Goal: Task Accomplishment & Management: Manage account settings

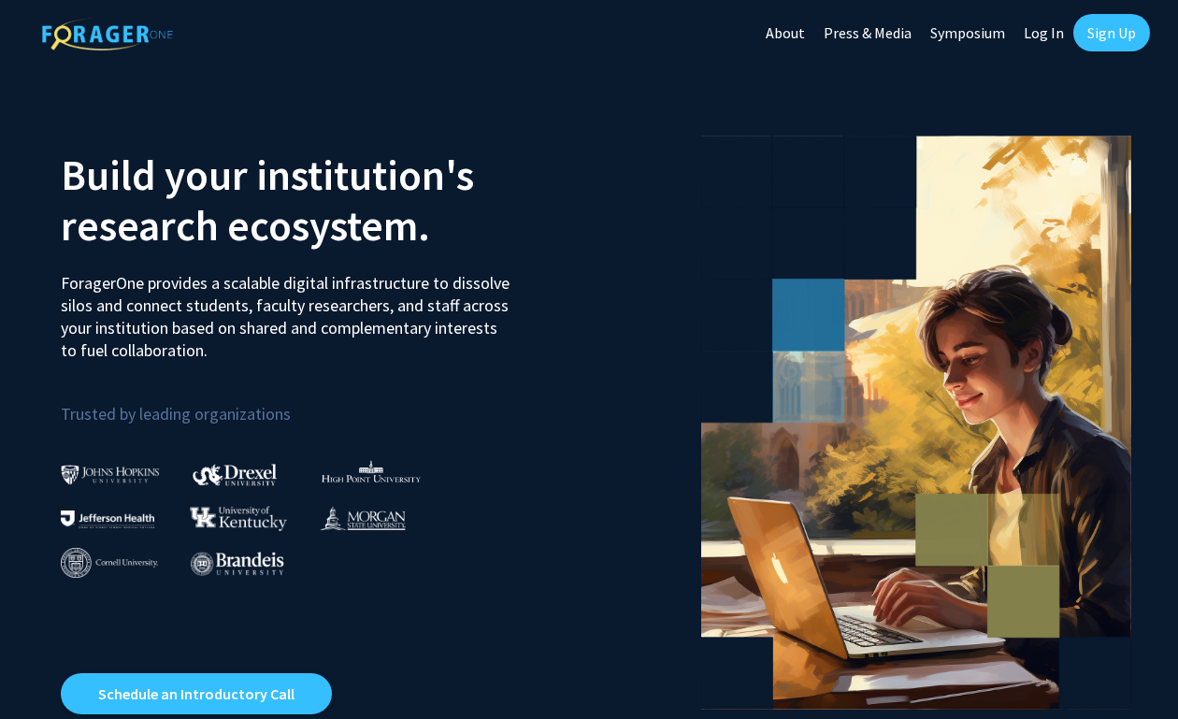
click at [1098, 39] on link "Sign Up" at bounding box center [1111, 32] width 77 height 37
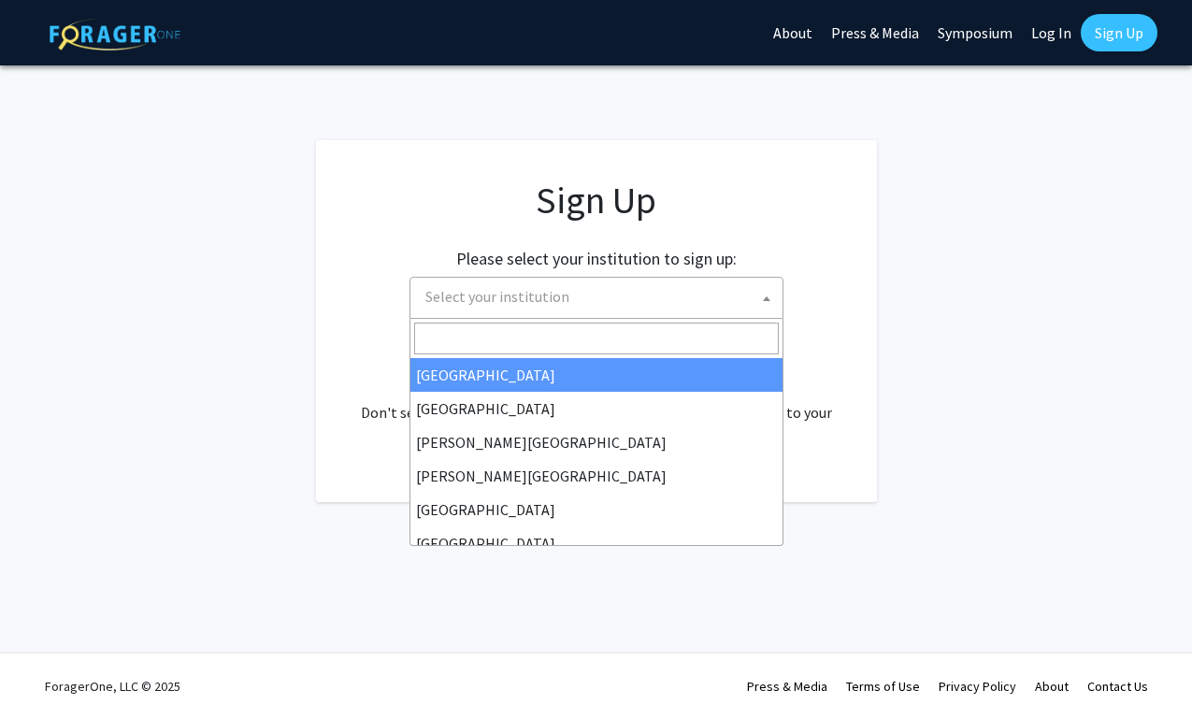
click at [754, 301] on span "Select your institution" at bounding box center [600, 297] width 365 height 38
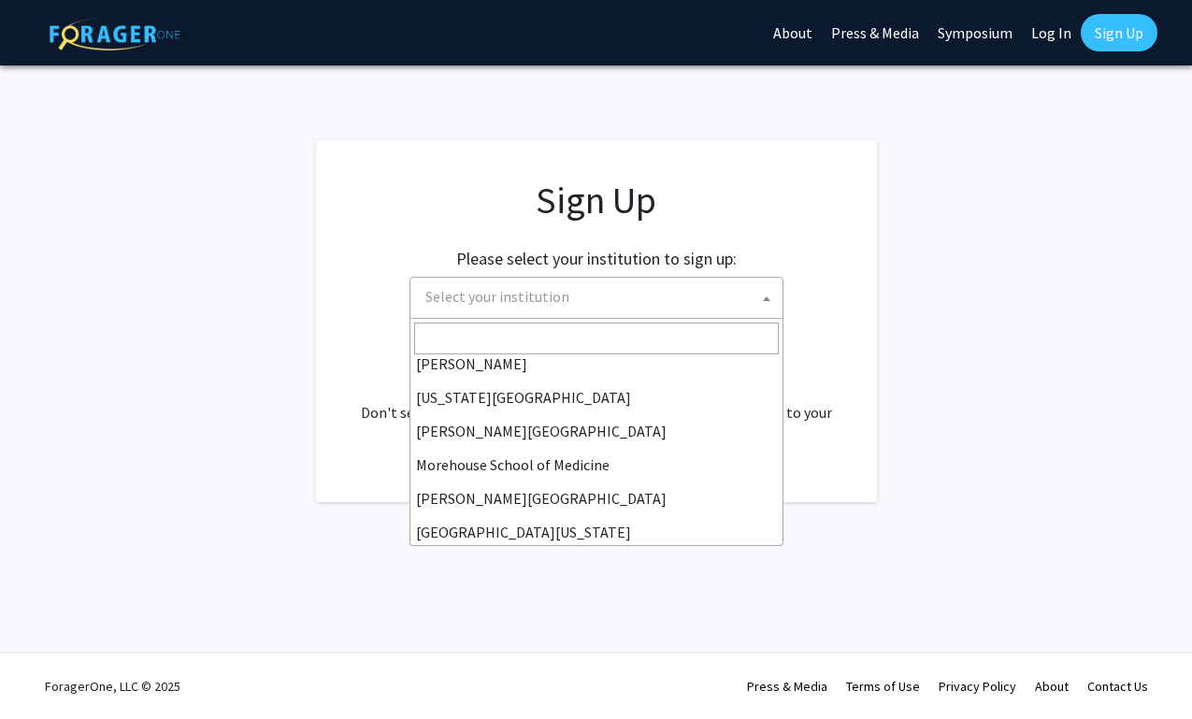
scroll to position [487, 0]
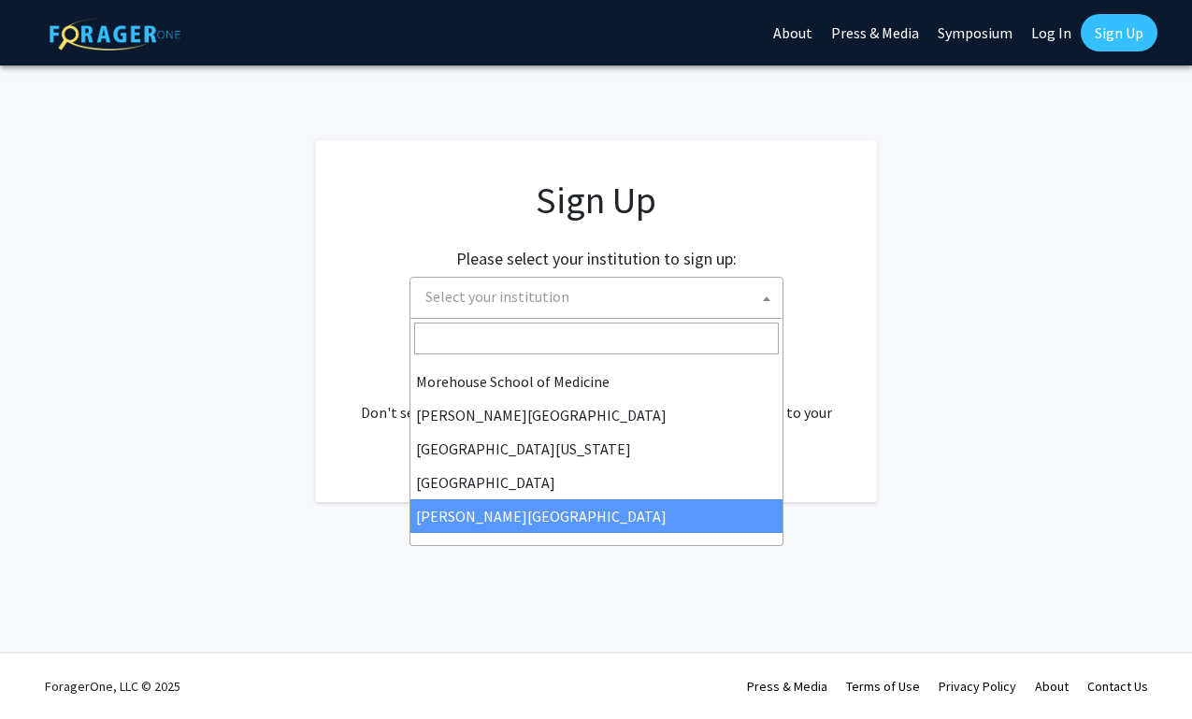
select select "24"
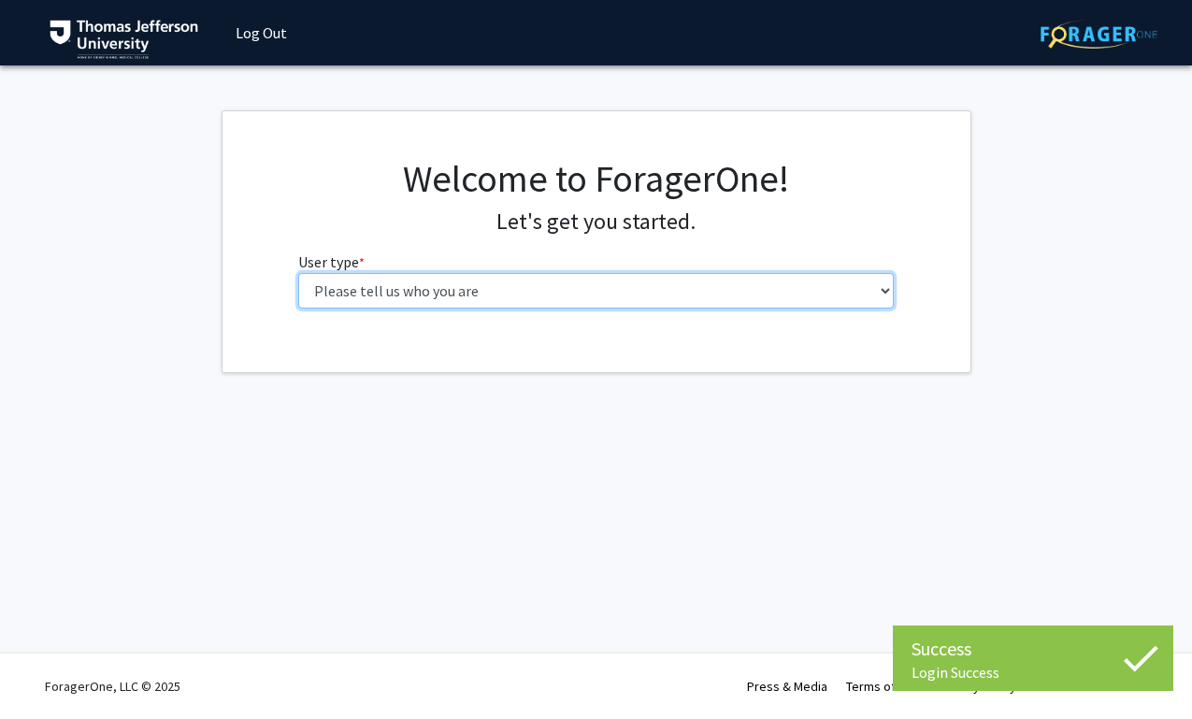
click at [706, 286] on select "Please tell us who you are Undergraduate Student Master's Student Doctoral Cand…" at bounding box center [596, 291] width 596 height 36
select select "5: faculty"
click at [298, 273] on select "Please tell us who you are Undergraduate Student Master's Student Doctoral Cand…" at bounding box center [596, 291] width 596 height 36
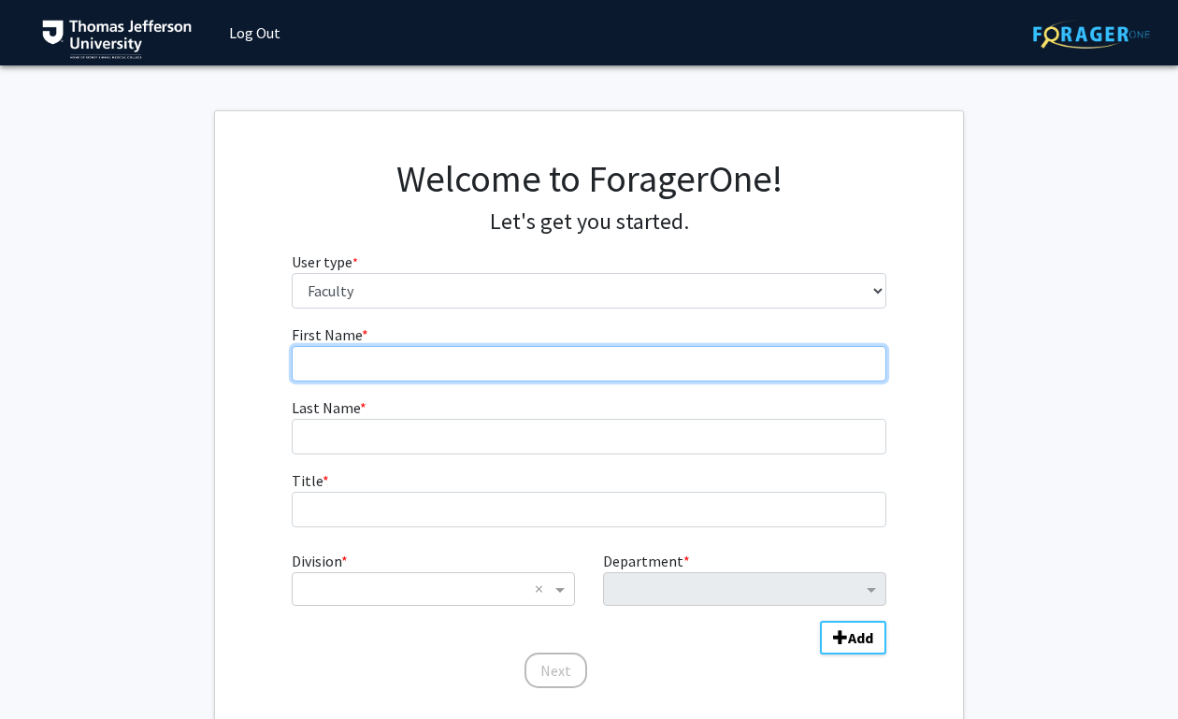
click at [817, 372] on input "First Name * required" at bounding box center [590, 364] width 596 height 36
type input "Erin"
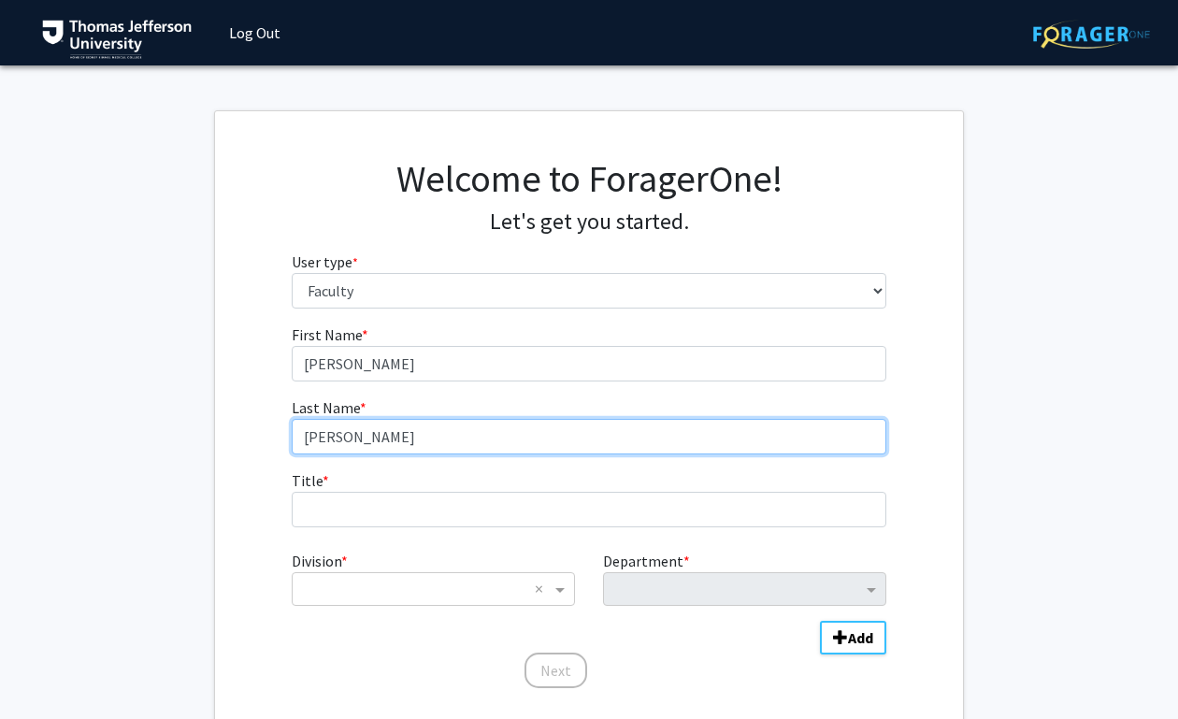
type input "Pletcher"
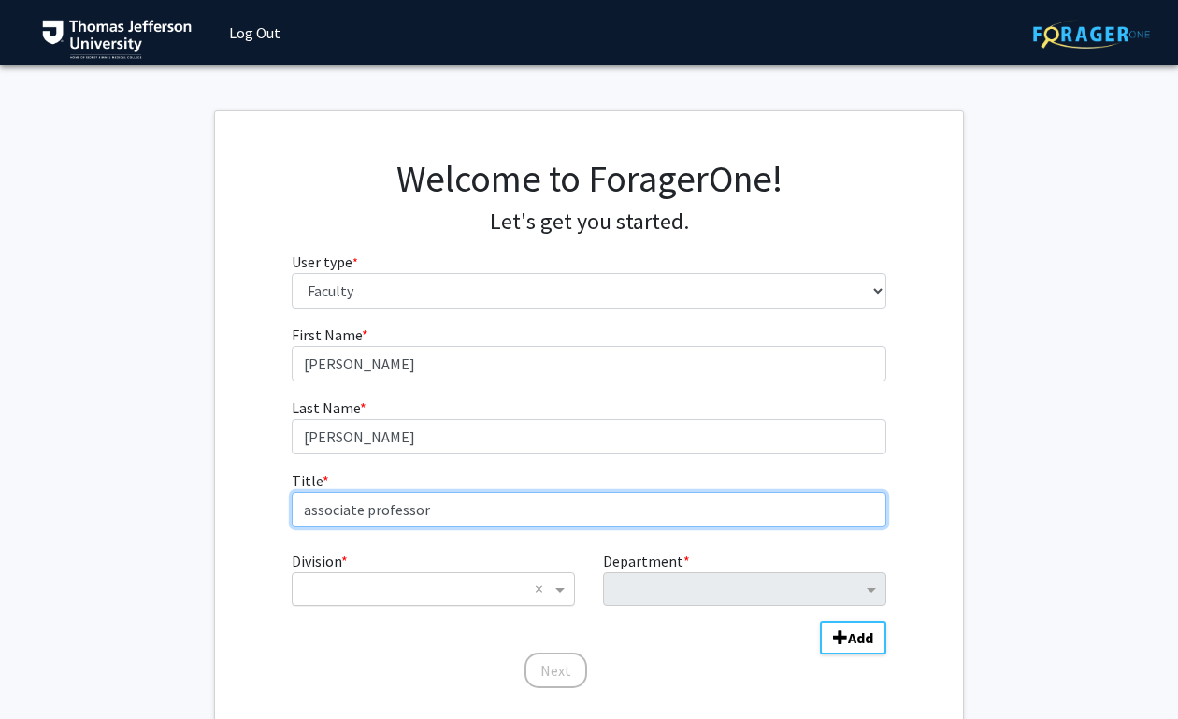
type input "associate professor"
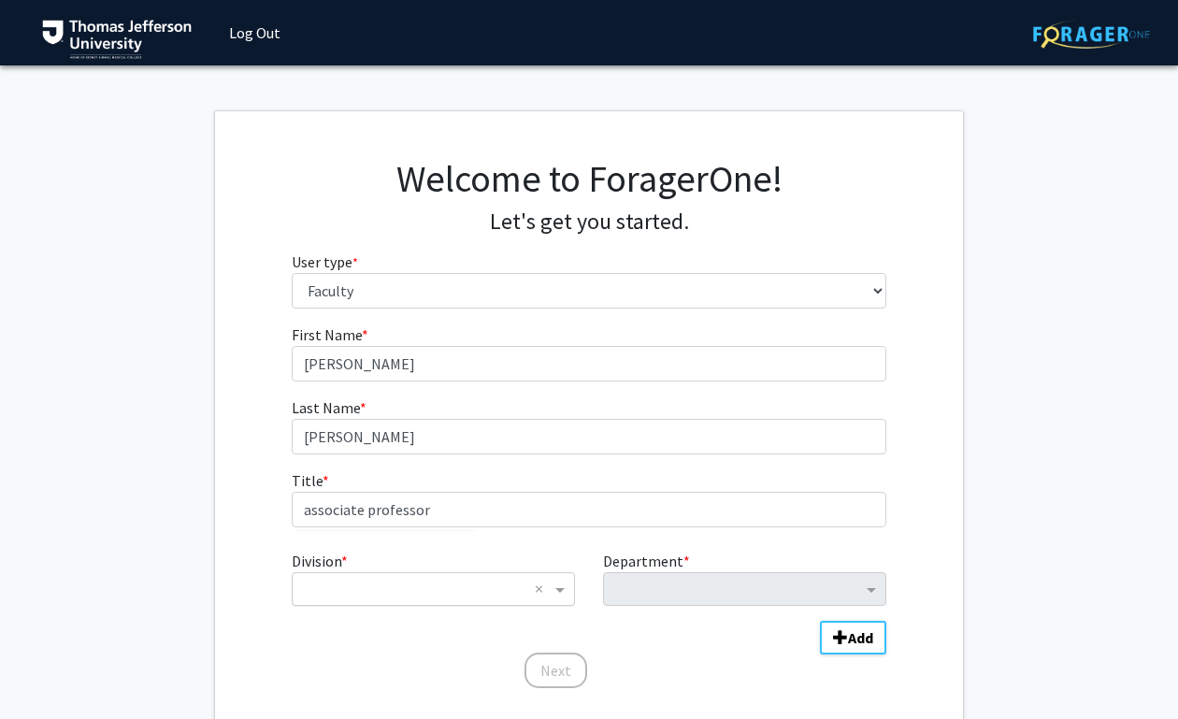
click at [496, 596] on input "Division" at bounding box center [414, 589] width 225 height 22
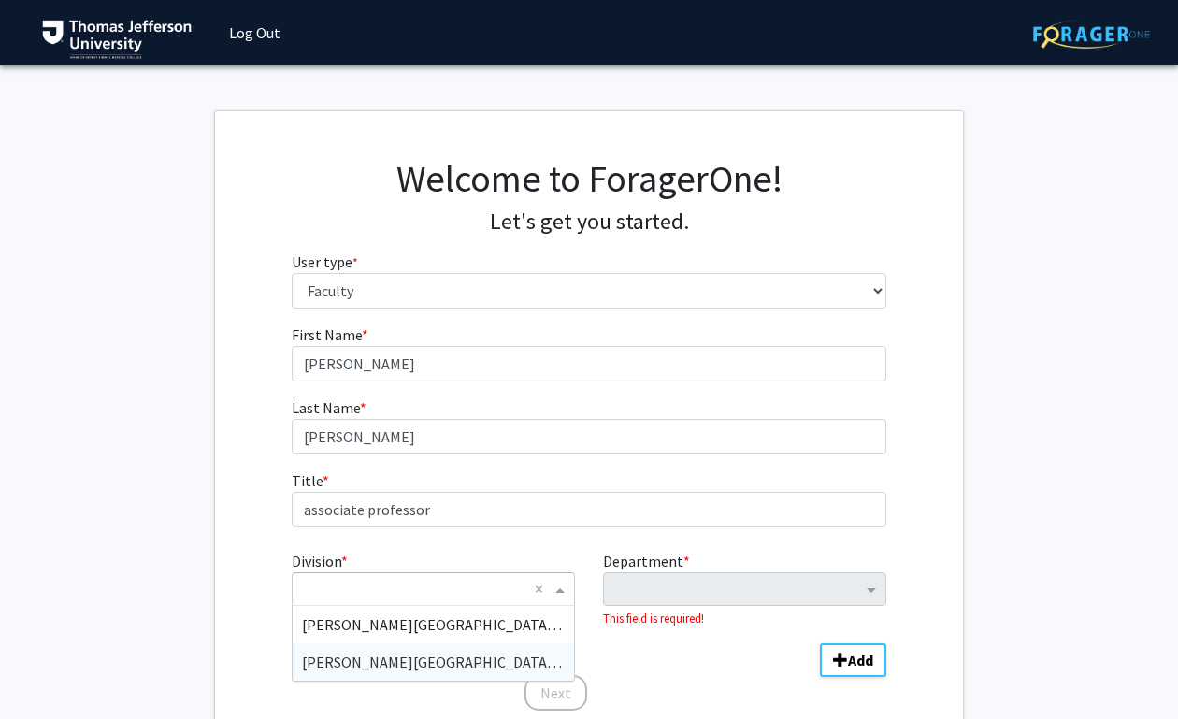
click at [423, 675] on div "Thomas Jefferson University (TJU)" at bounding box center [433, 661] width 281 height 37
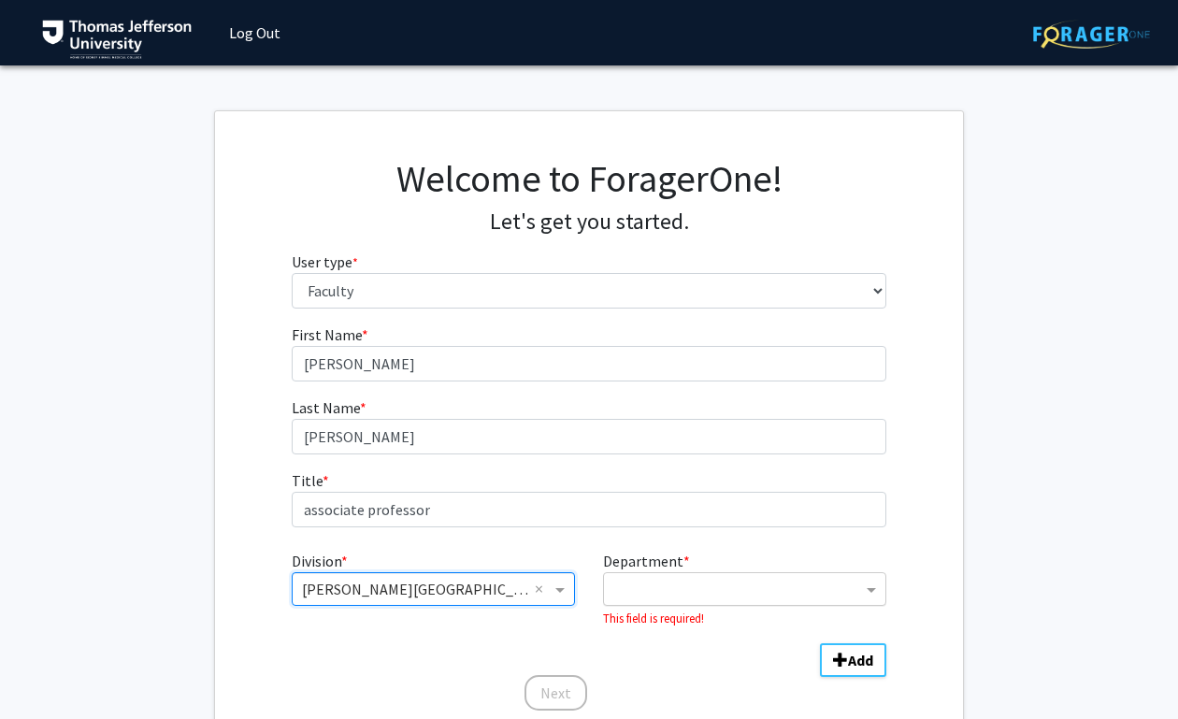
click at [644, 604] on div "Department" at bounding box center [744, 589] width 283 height 34
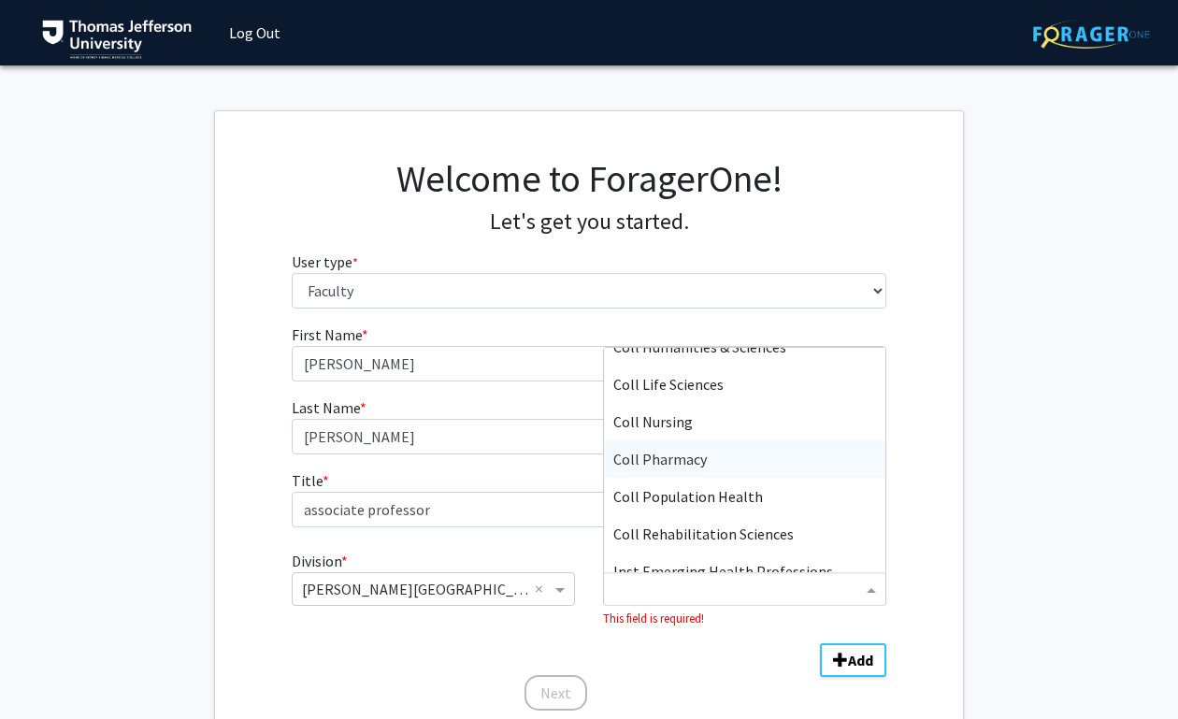
scroll to position [143, 0]
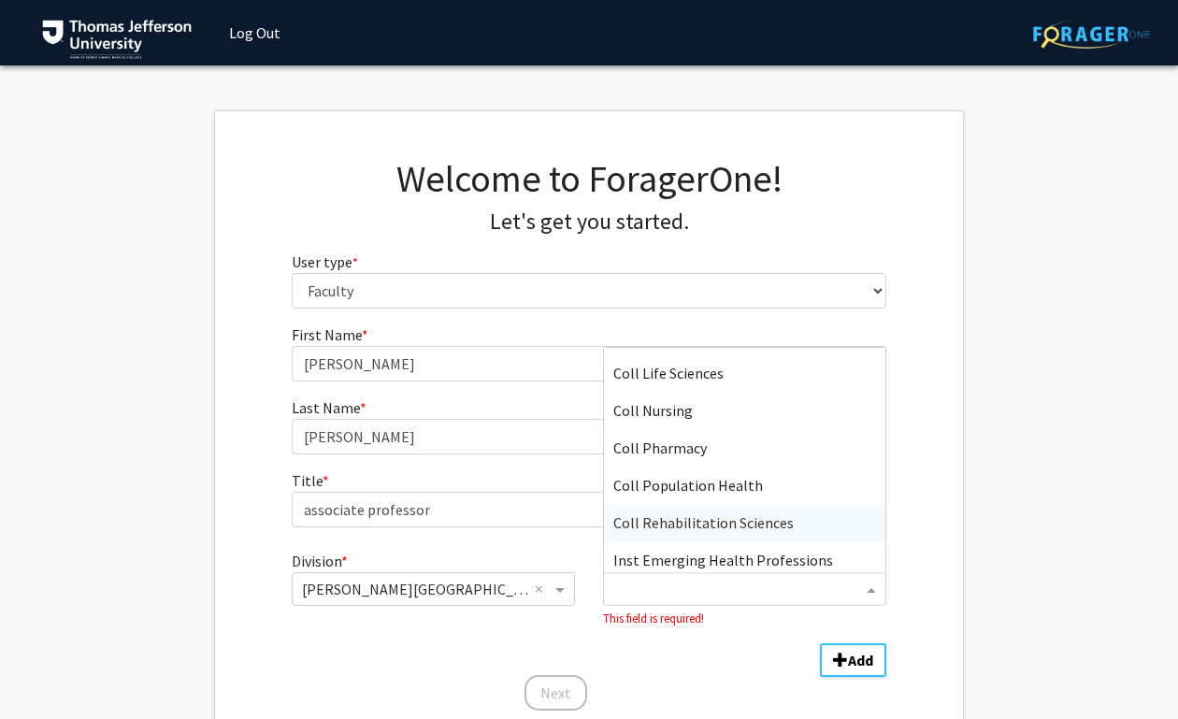
click at [714, 525] on span "Coll Rehabilitation Sciences" at bounding box center [703, 522] width 180 height 19
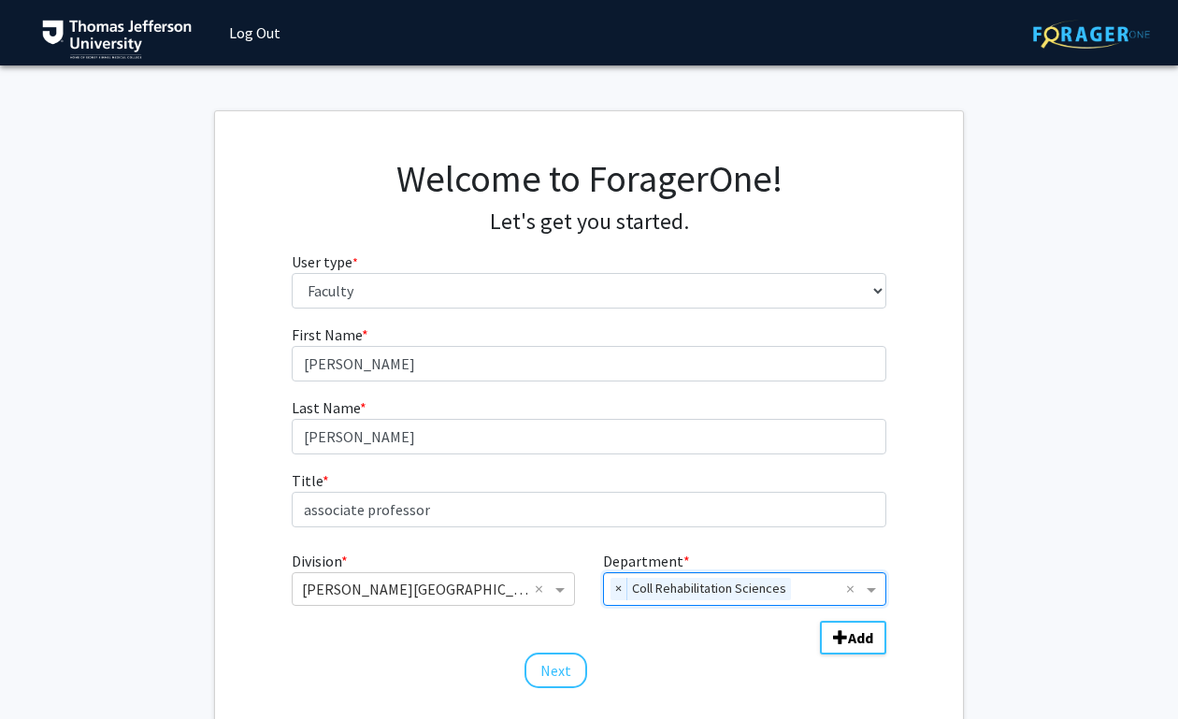
click at [1130, 631] on fg-get-started "Welcome to ForagerOne! Let's get you started. User type * required Please tell …" at bounding box center [589, 424] width 1178 height 629
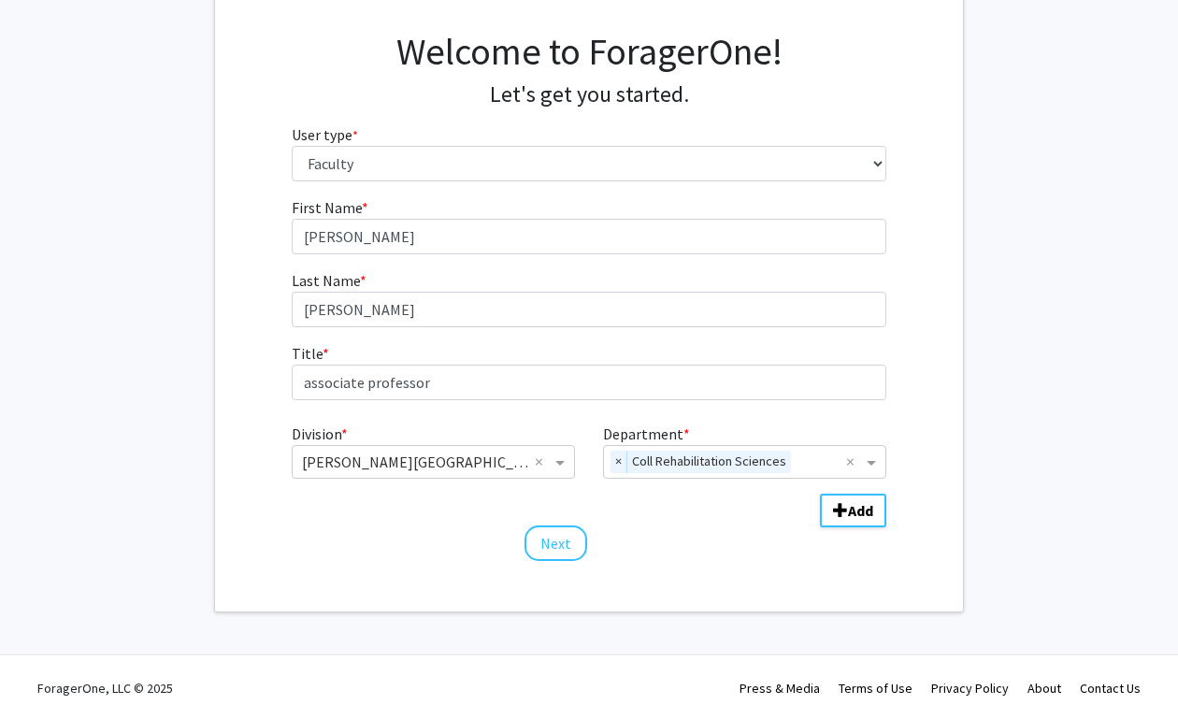
scroll to position [129, 0]
click at [549, 545] on button "Next" at bounding box center [556, 542] width 63 height 36
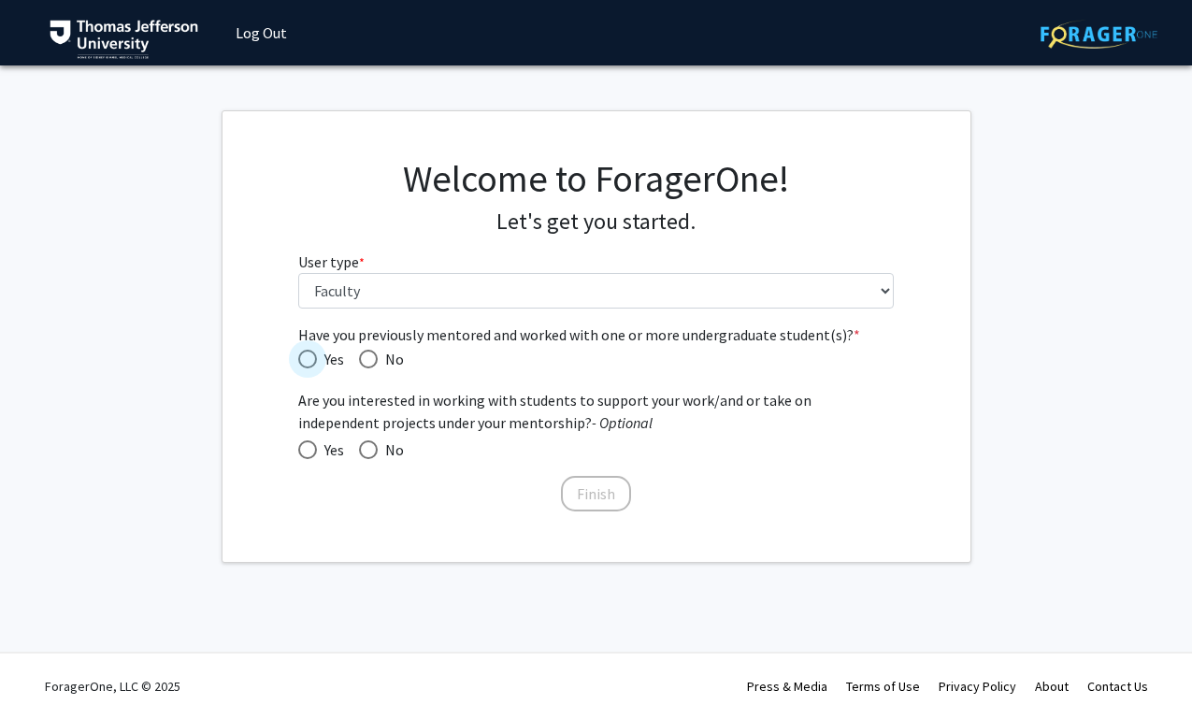
click at [311, 359] on span "Have you previously mentored and worked with one or more undergraduate student(…" at bounding box center [307, 359] width 19 height 19
click at [311, 359] on input "Yes" at bounding box center [307, 359] width 19 height 19
radio input "true"
click at [309, 446] on span at bounding box center [307, 449] width 19 height 19
click at [309, 446] on input "Yes" at bounding box center [307, 449] width 19 height 19
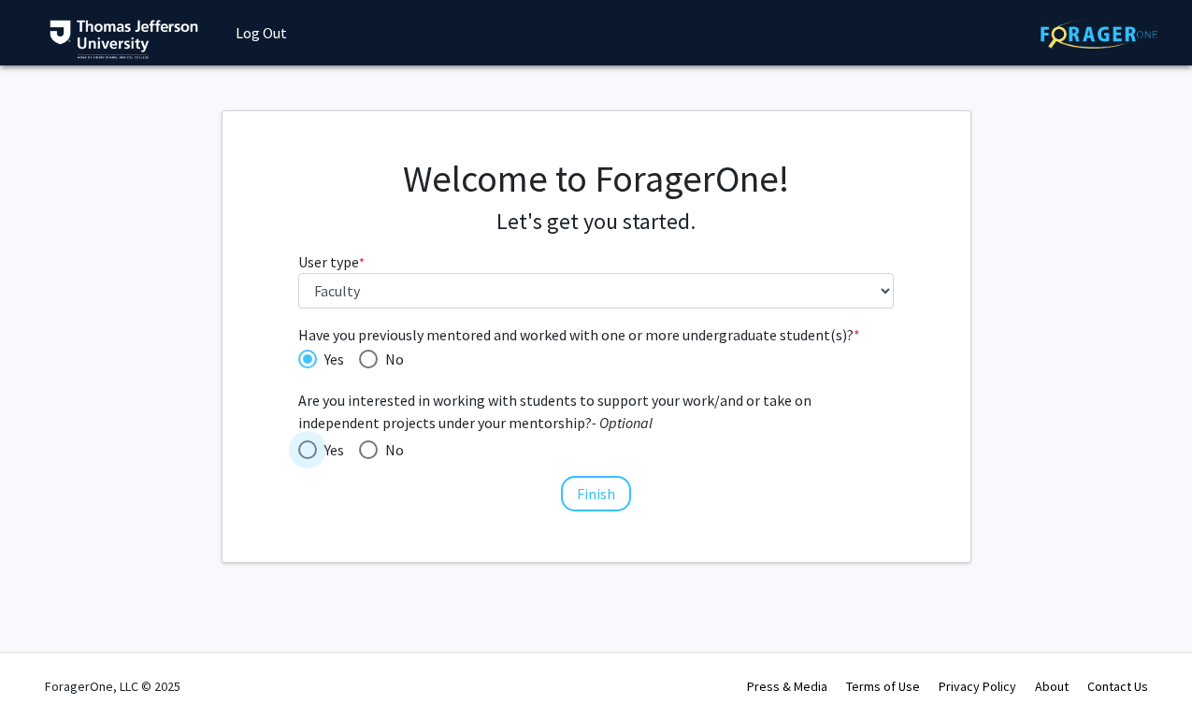
radio input "true"
click at [619, 499] on button "Finish" at bounding box center [596, 494] width 70 height 36
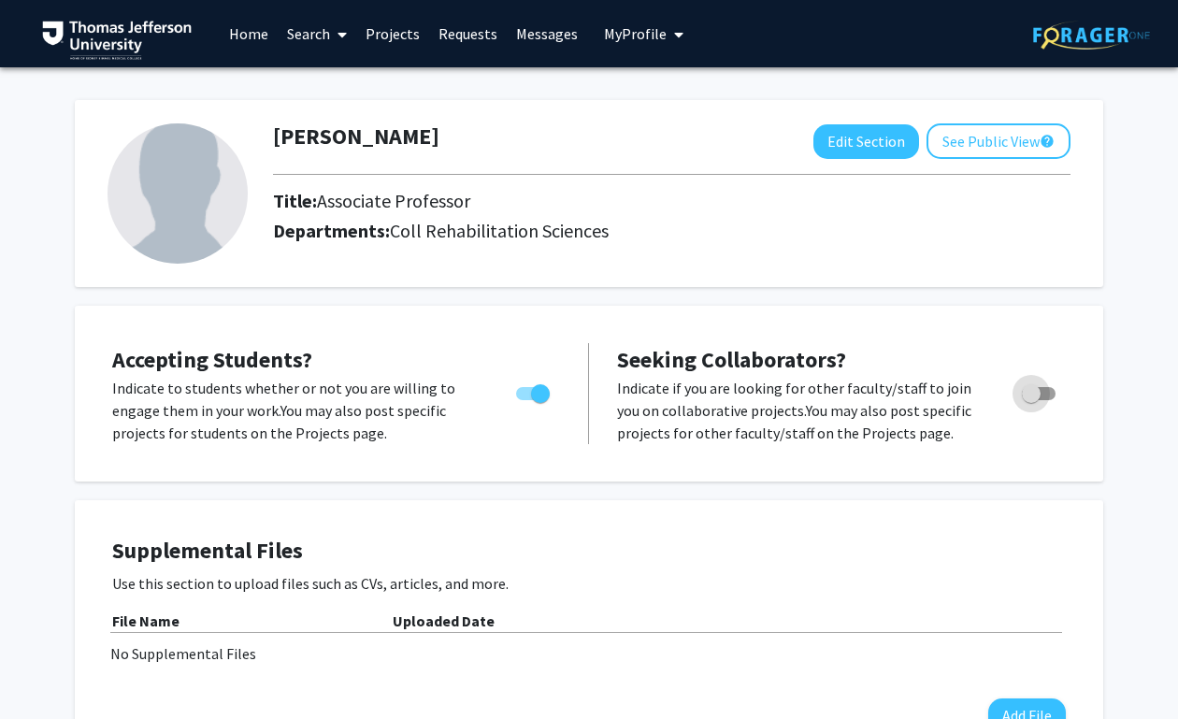
click at [1023, 395] on span "Toggle" at bounding box center [1031, 393] width 19 height 19
click at [1030, 400] on input "Toggle" at bounding box center [1030, 400] width 1 height 1
checkbox input "true"
click at [302, 36] on link "Search" at bounding box center [317, 33] width 79 height 65
click at [363, 80] on span "Faculty/Staff" at bounding box center [346, 85] width 137 height 37
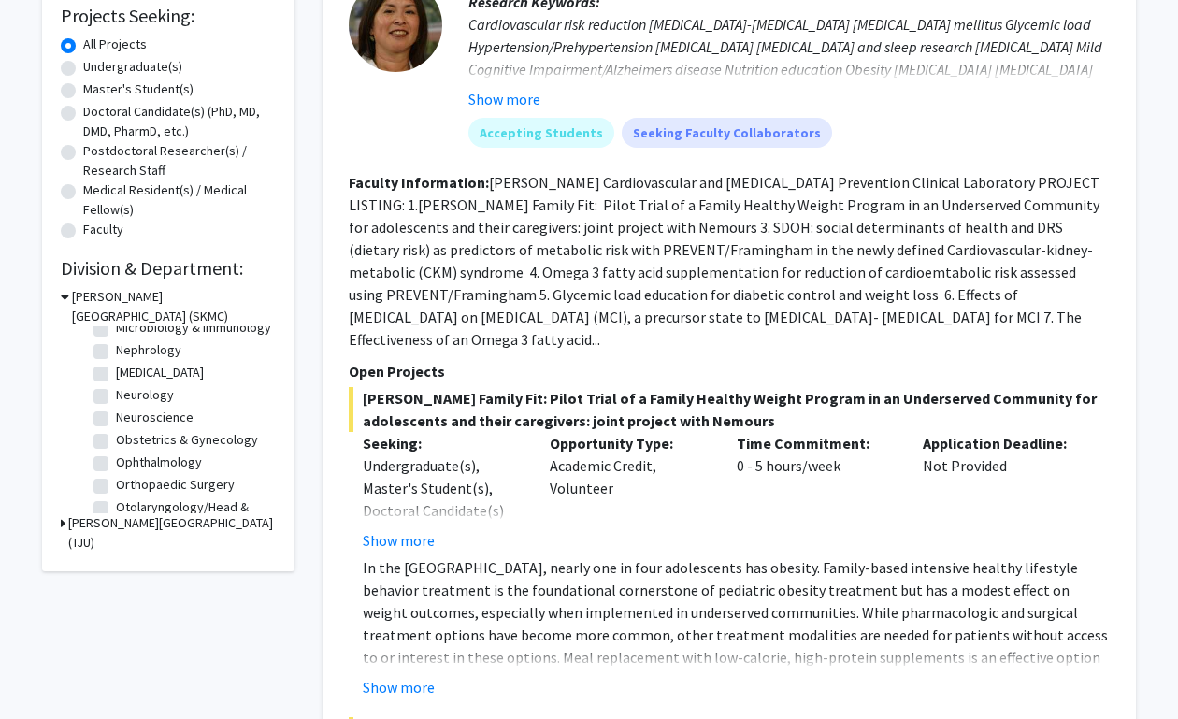
scroll to position [634, 0]
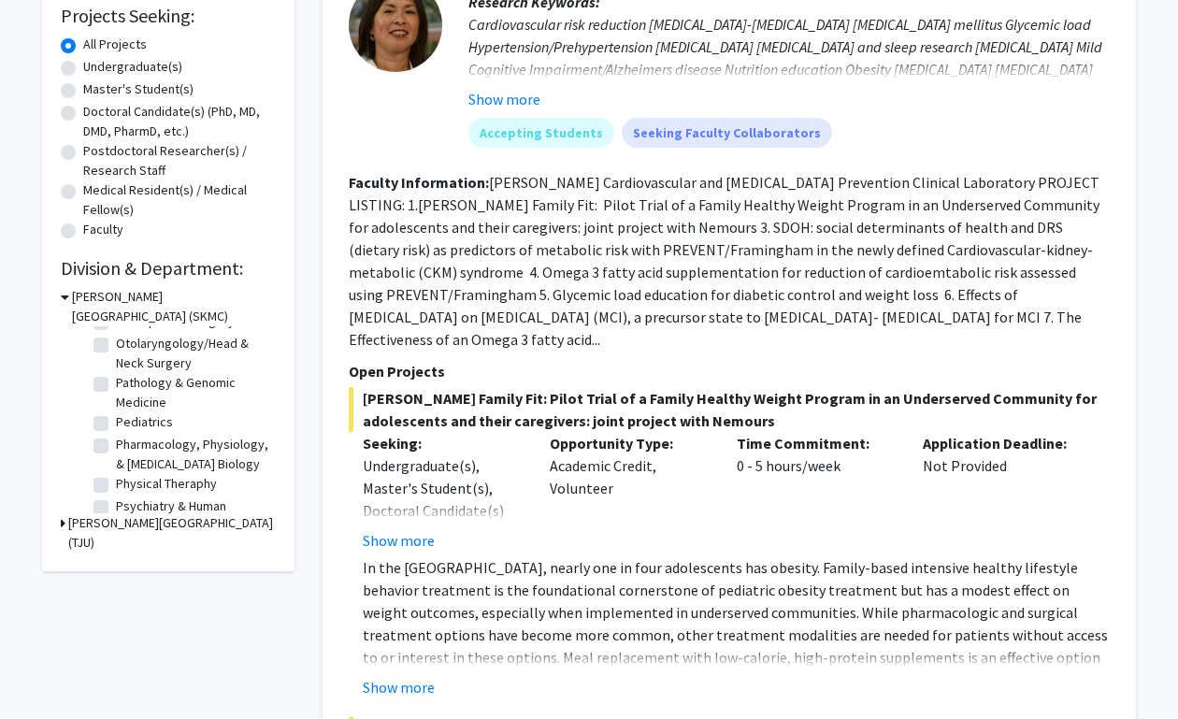
click at [65, 296] on icon at bounding box center [65, 297] width 8 height 20
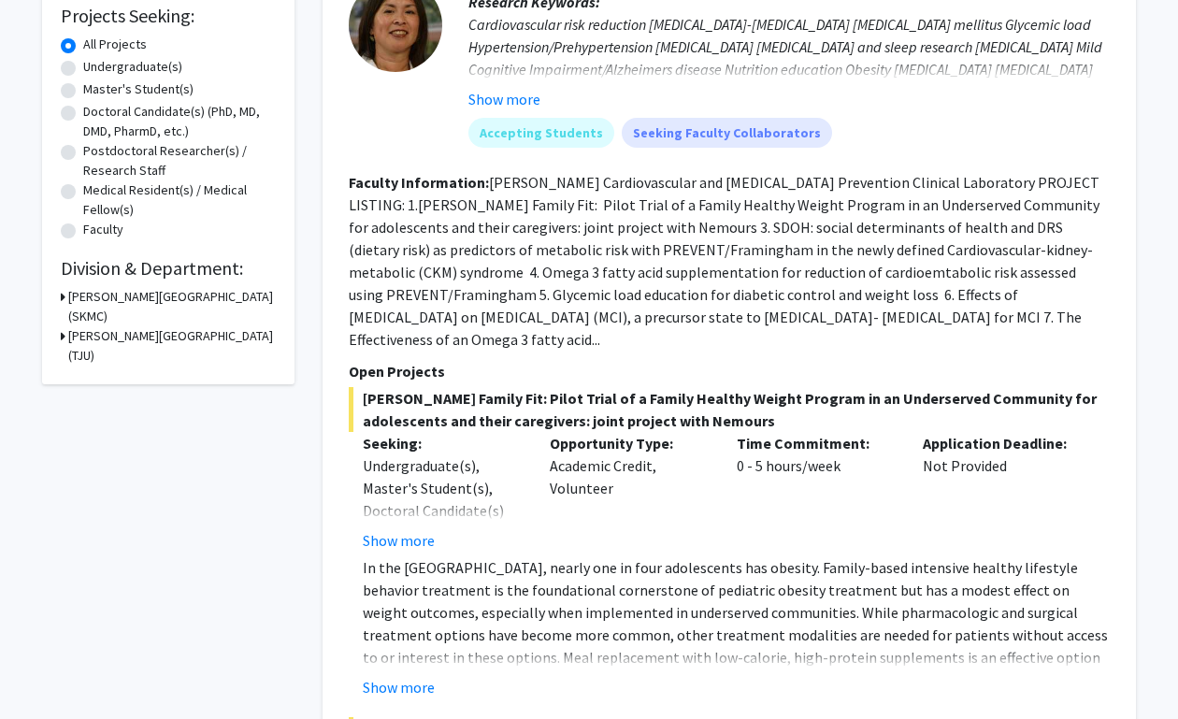
click at [63, 338] on icon at bounding box center [63, 336] width 5 height 20
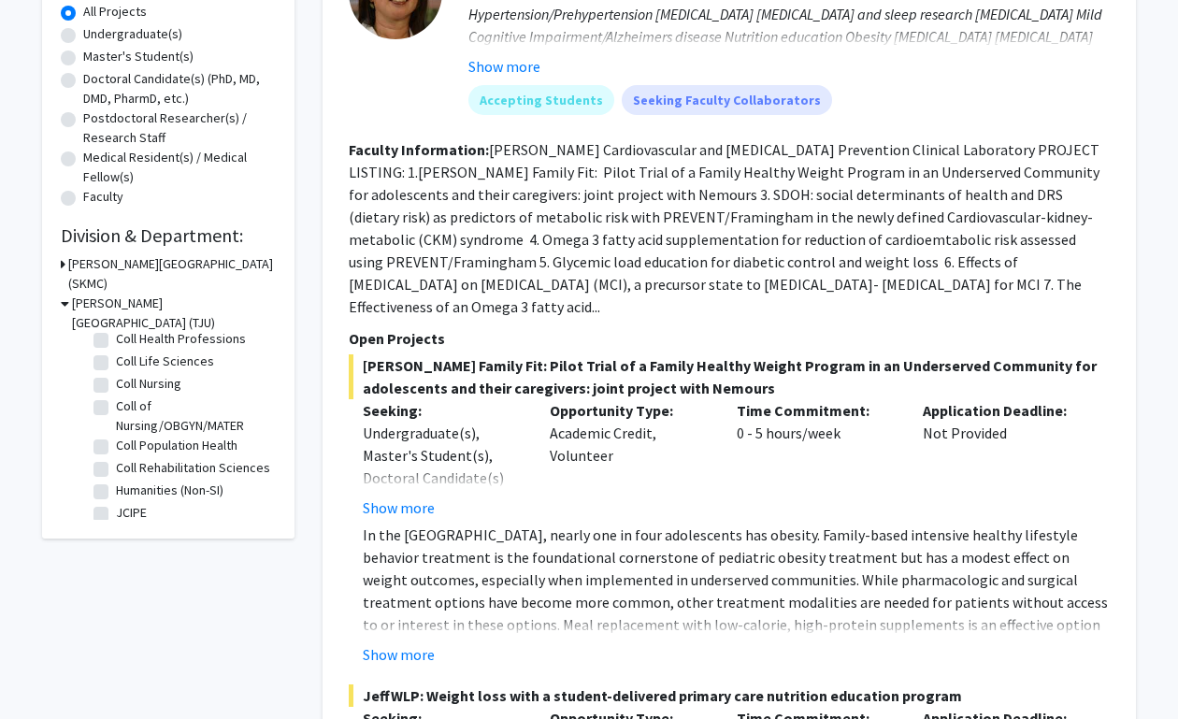
scroll to position [73, 0]
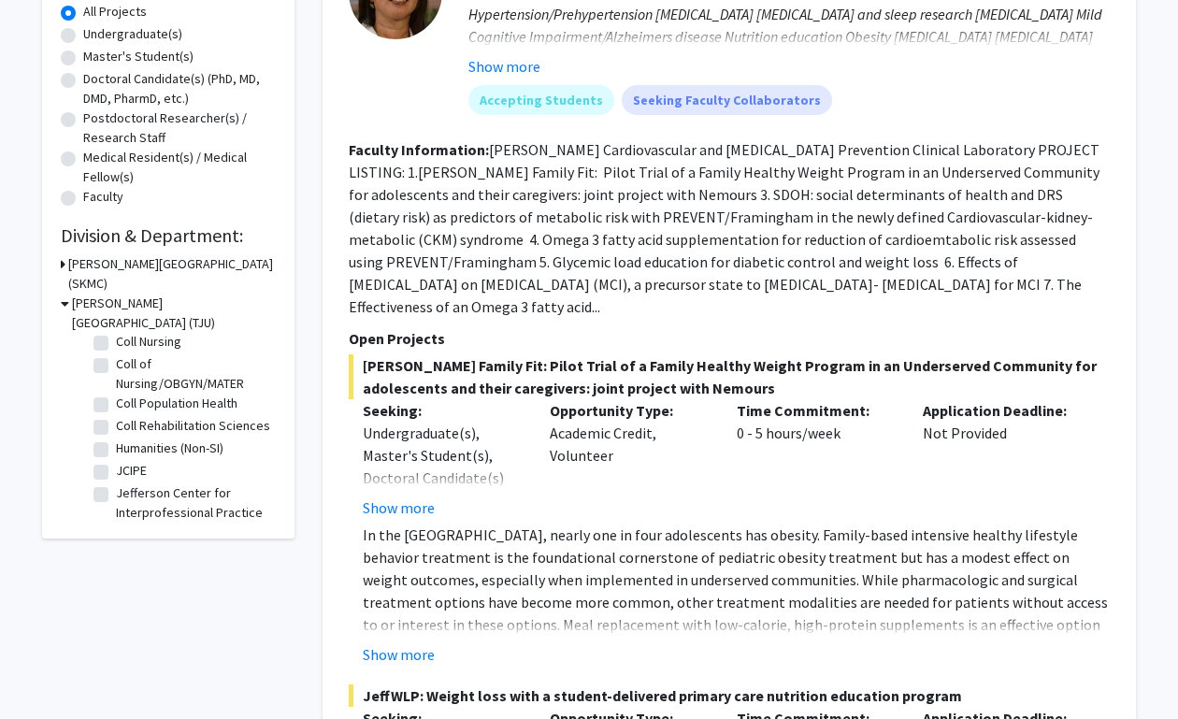
click at [116, 416] on label "Coll Rehabilitation Sciences" at bounding box center [193, 426] width 154 height 20
click at [116, 416] on input "Coll Rehabilitation Sciences" at bounding box center [122, 422] width 12 height 12
checkbox input "true"
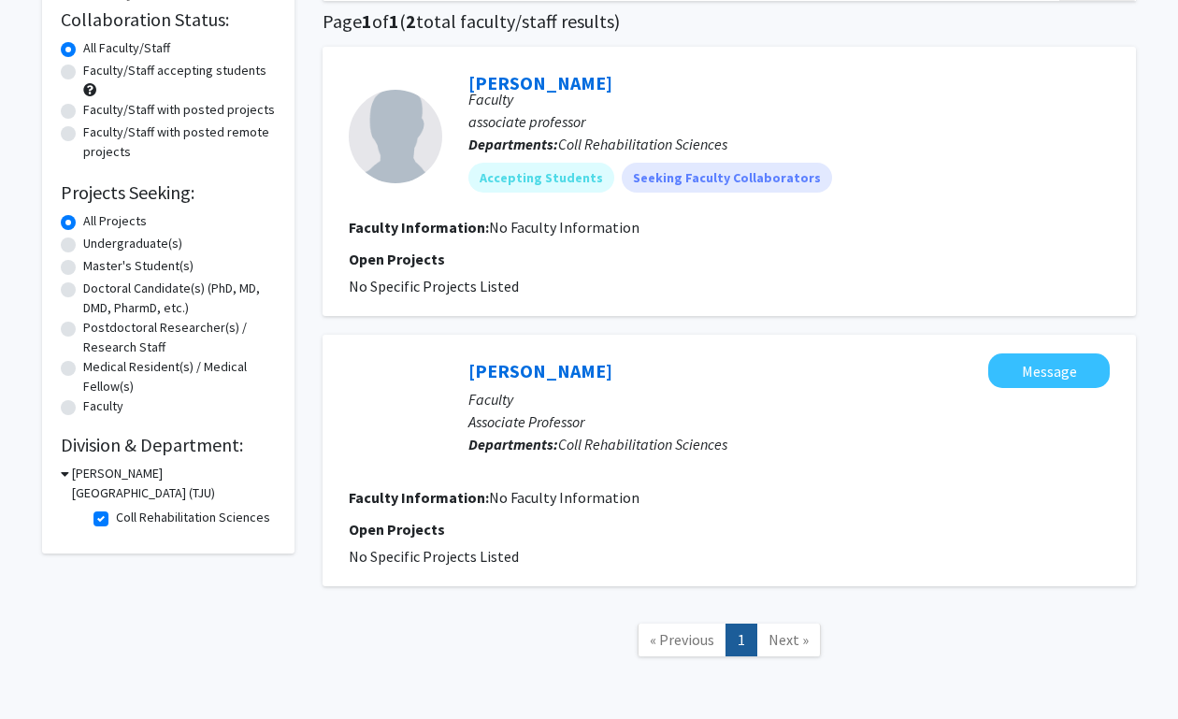
scroll to position [152, 0]
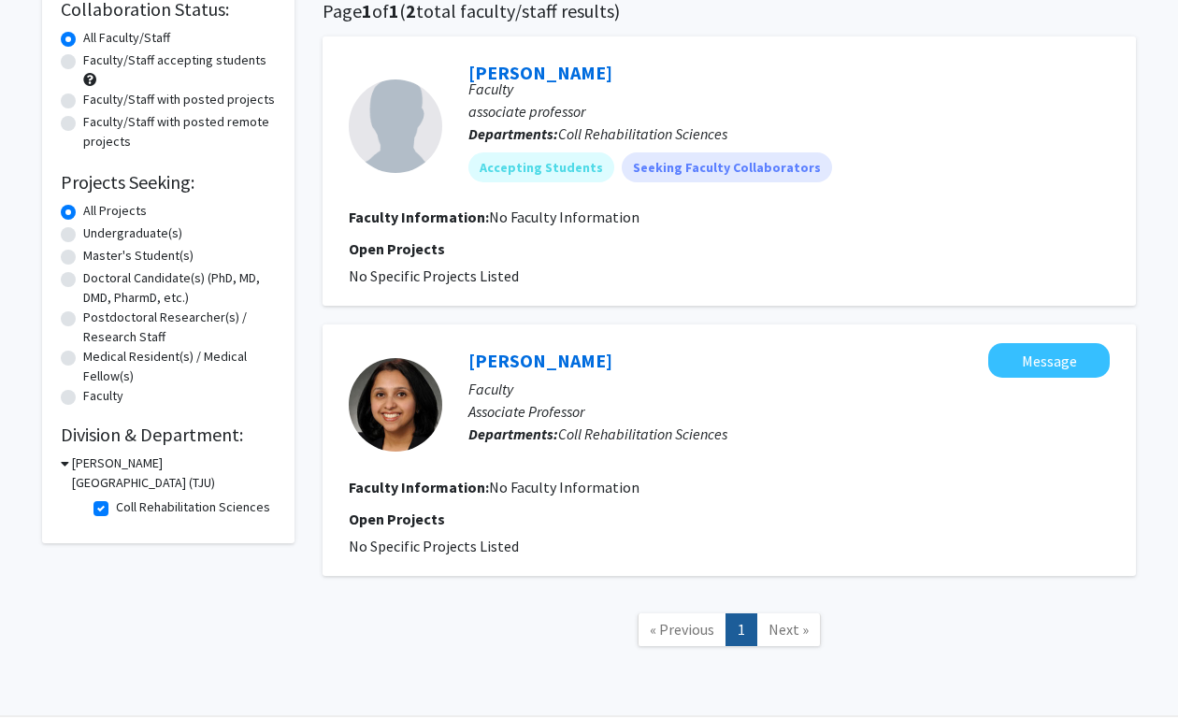
click at [116, 497] on label "Coll Rehabilitation Sciences" at bounding box center [193, 507] width 154 height 20
click at [116, 497] on input "Coll Rehabilitation Sciences" at bounding box center [122, 503] width 12 height 12
checkbox input "false"
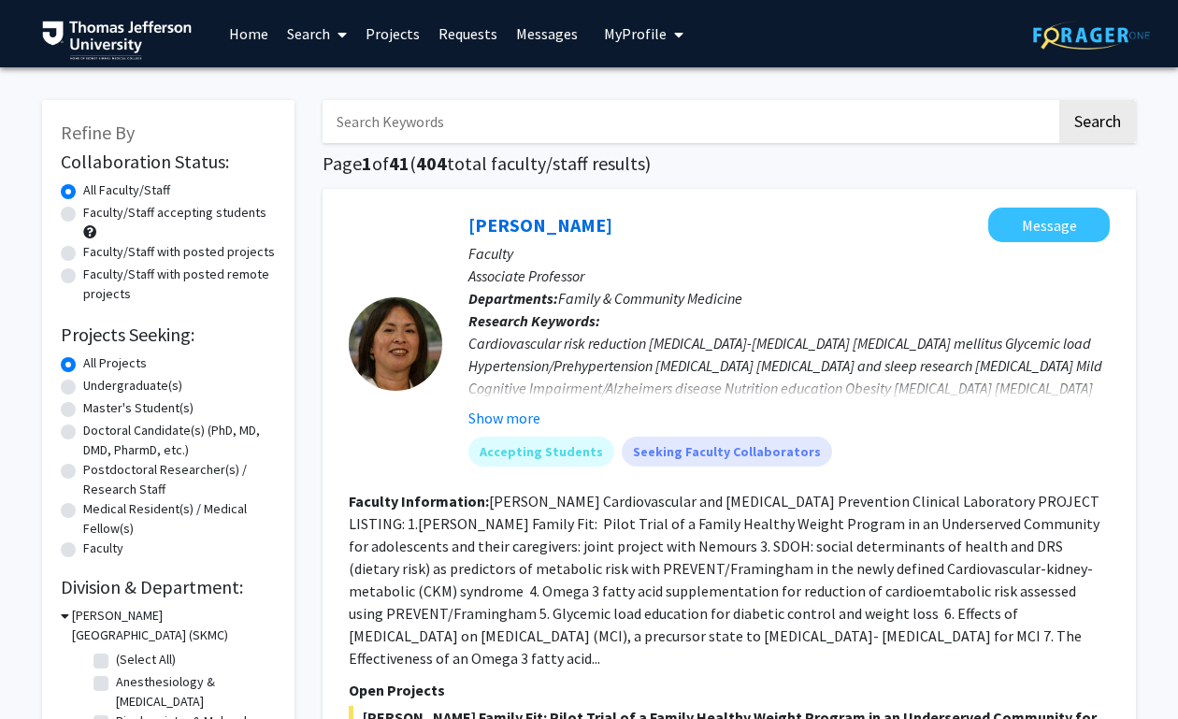
click at [65, 616] on icon at bounding box center [65, 616] width 8 height 20
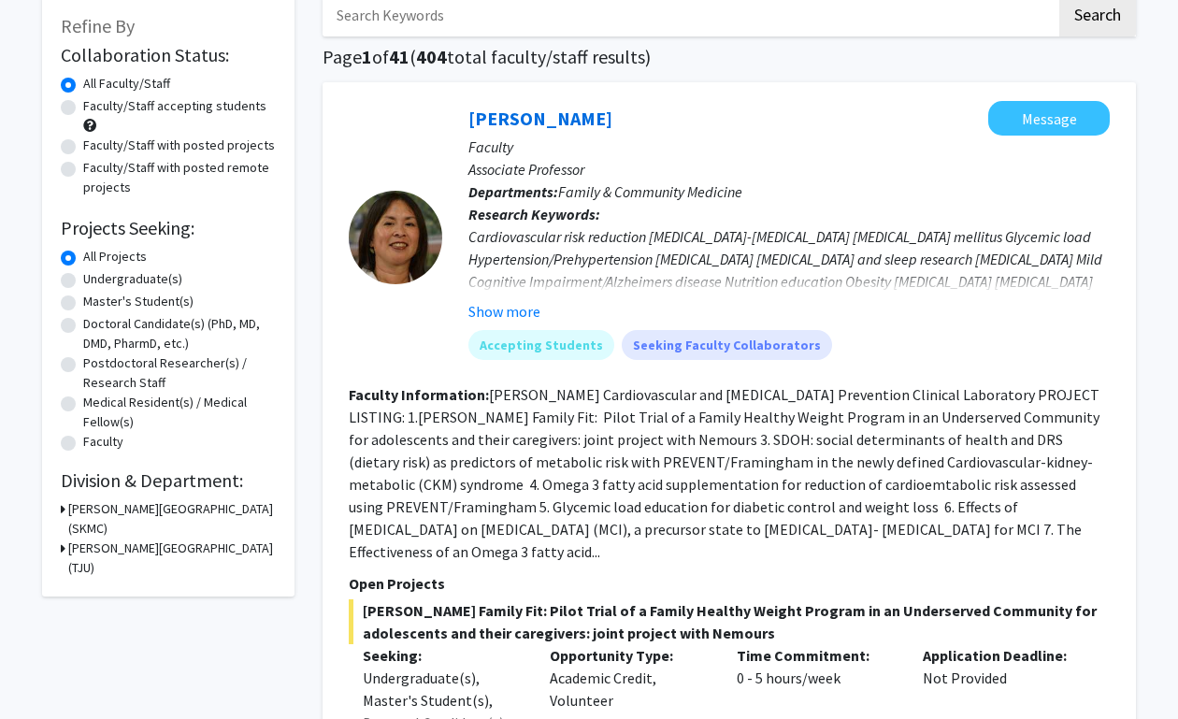
scroll to position [122, 0]
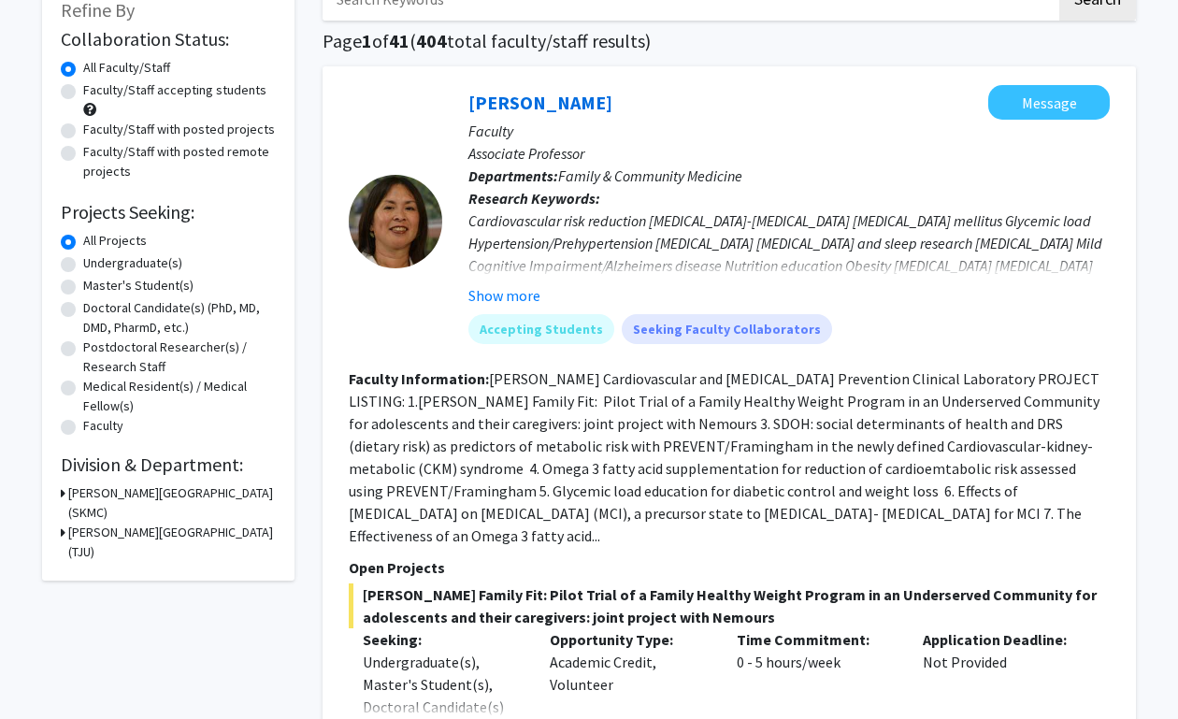
drag, startPoint x: 60, startPoint y: 531, endPoint x: 116, endPoint y: 563, distance: 64.5
click at [60, 531] on div "Refine By Collaboration Status: Collaboration Status All Faculty/Staff Collabor…" at bounding box center [168, 279] width 252 height 603
click at [65, 534] on div "Thomas Jefferson University (TJU)" at bounding box center [168, 542] width 215 height 39
click at [62, 531] on icon at bounding box center [63, 533] width 5 height 20
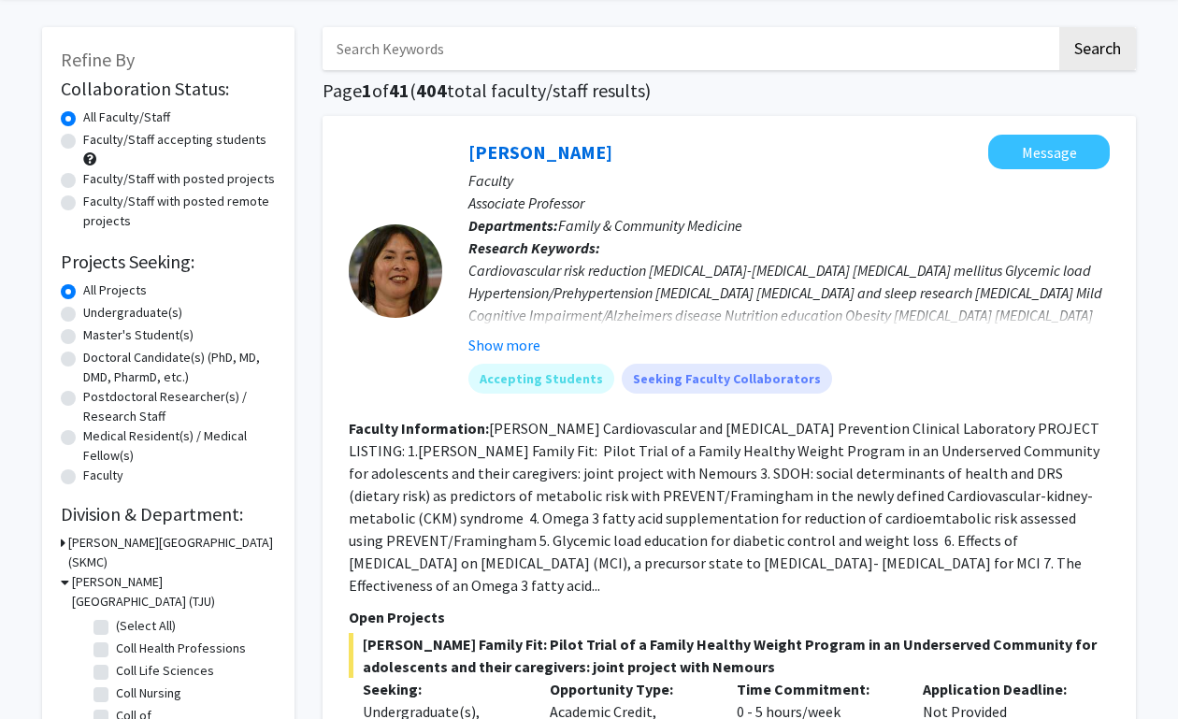
scroll to position [0, 0]
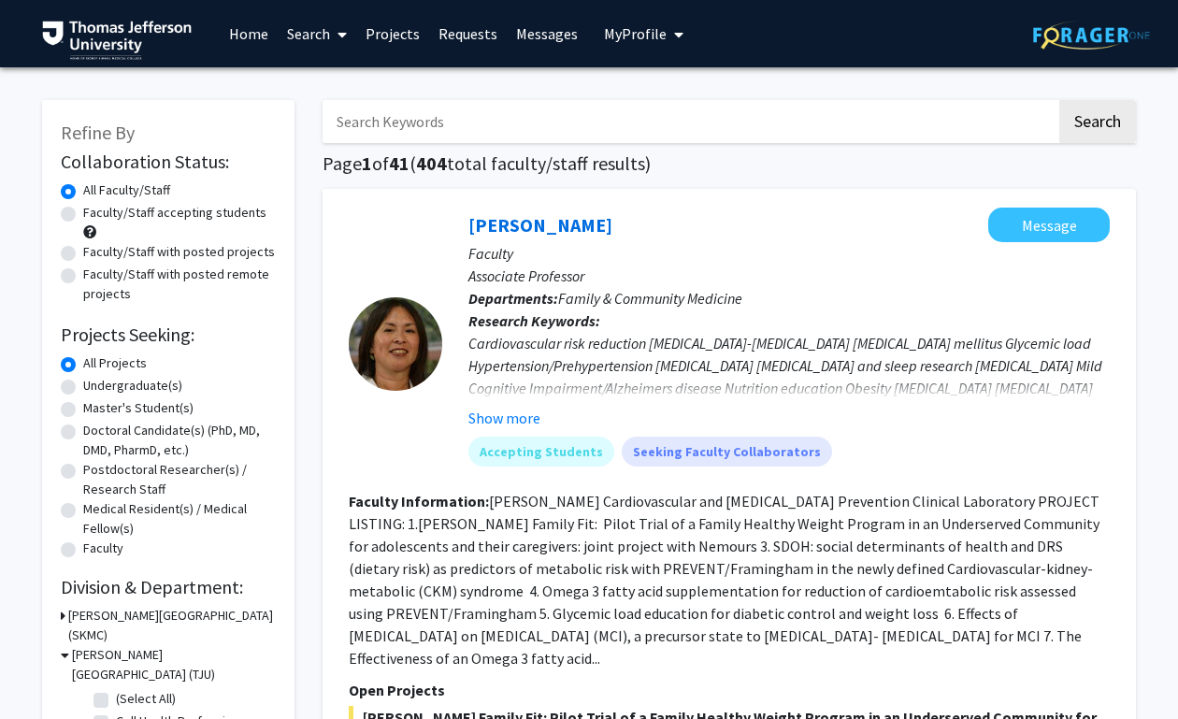
click at [568, 126] on input "Search Keywords" at bounding box center [690, 121] width 734 height 43
type input "huntzinger"
click at [1059, 100] on button "Search" at bounding box center [1097, 121] width 77 height 43
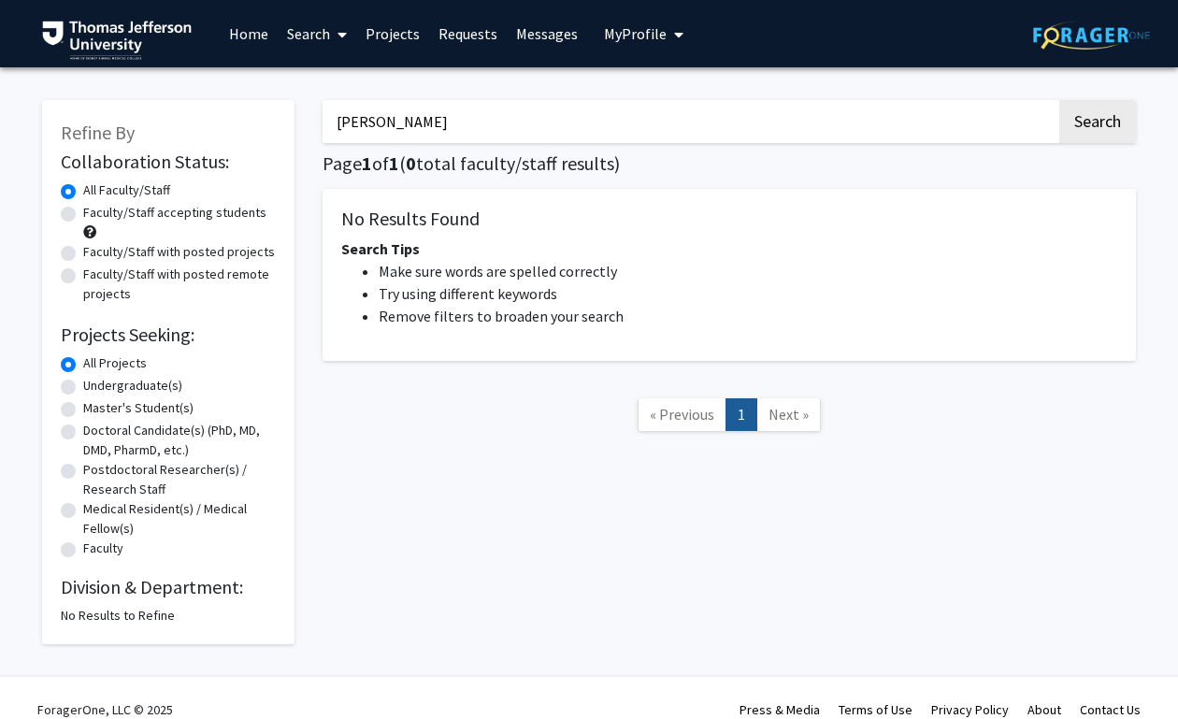
drag, startPoint x: 501, startPoint y: 129, endPoint x: 270, endPoint y: 138, distance: 231.1
click at [270, 145] on div "Refine By Collaboration Status: Collaboration Status All Faculty/Staff Collabor…" at bounding box center [589, 362] width 1122 height 563
click at [235, 36] on link "Home" at bounding box center [249, 33] width 58 height 65
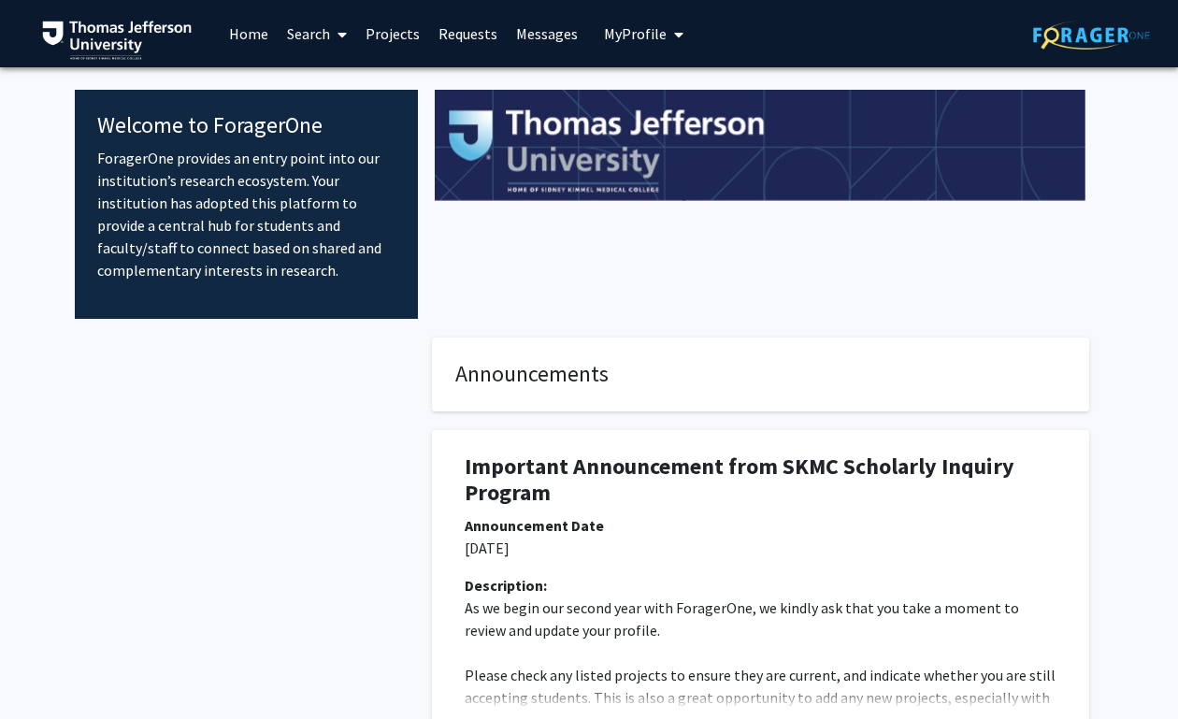
click at [669, 25] on span "My profile dropdown to access profile and logout" at bounding box center [675, 34] width 17 height 65
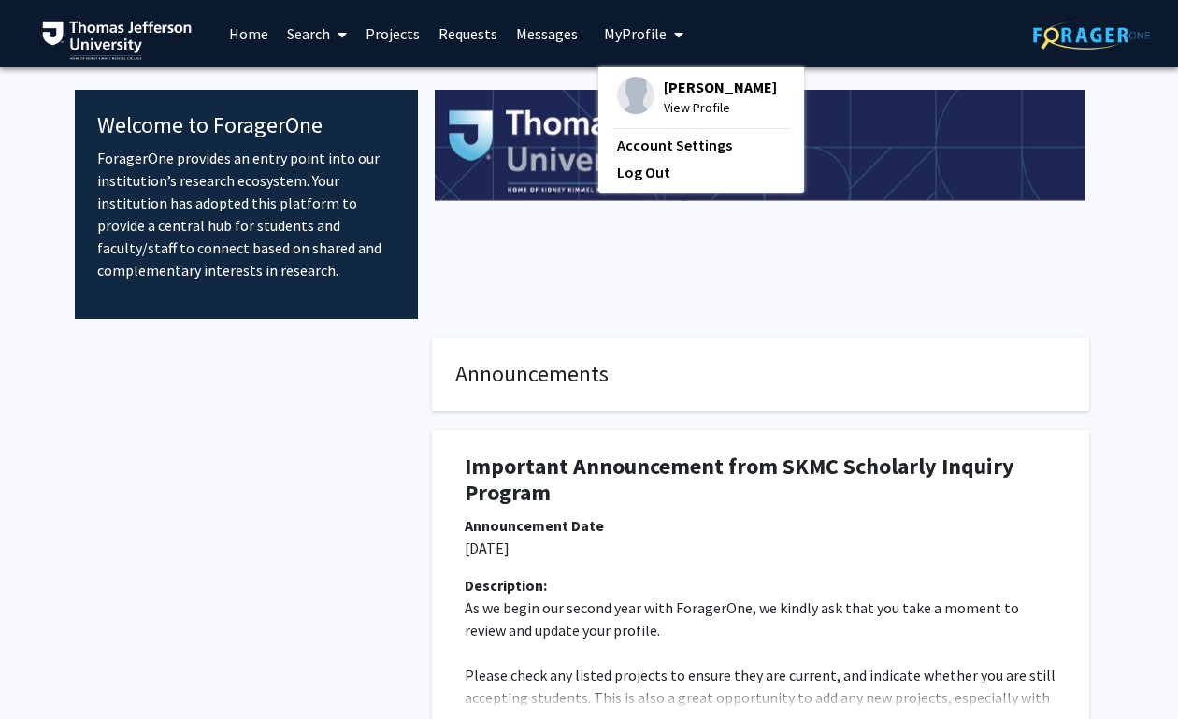
click at [712, 92] on span "Erin Pletcher" at bounding box center [720, 87] width 113 height 21
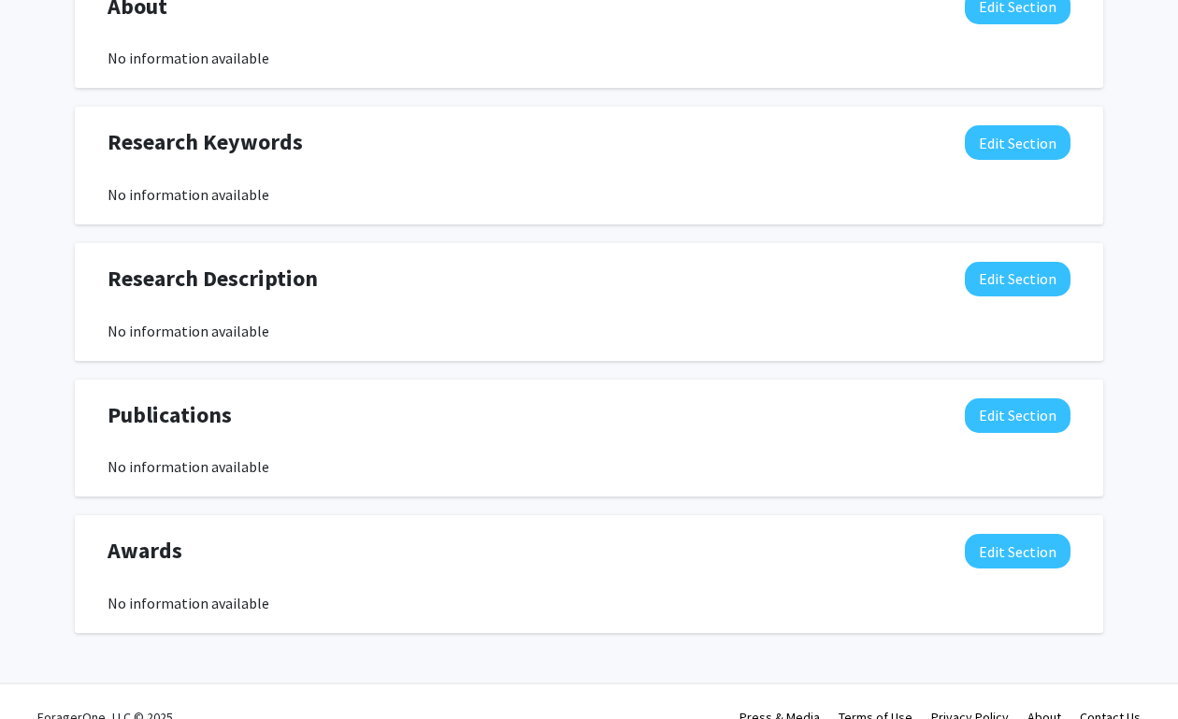
scroll to position [849, 0]
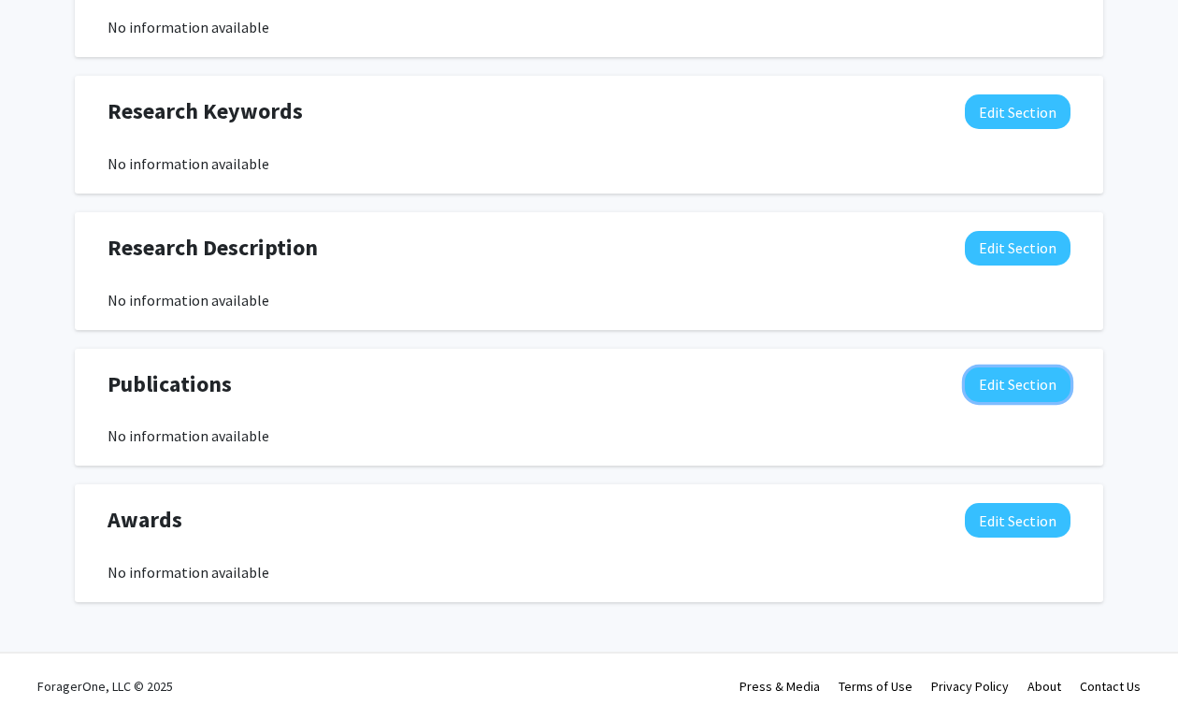
drag, startPoint x: 1032, startPoint y: 389, endPoint x: 1040, endPoint y: 381, distance: 11.3
click at [1034, 390] on button "Edit Section" at bounding box center [1018, 384] width 106 height 35
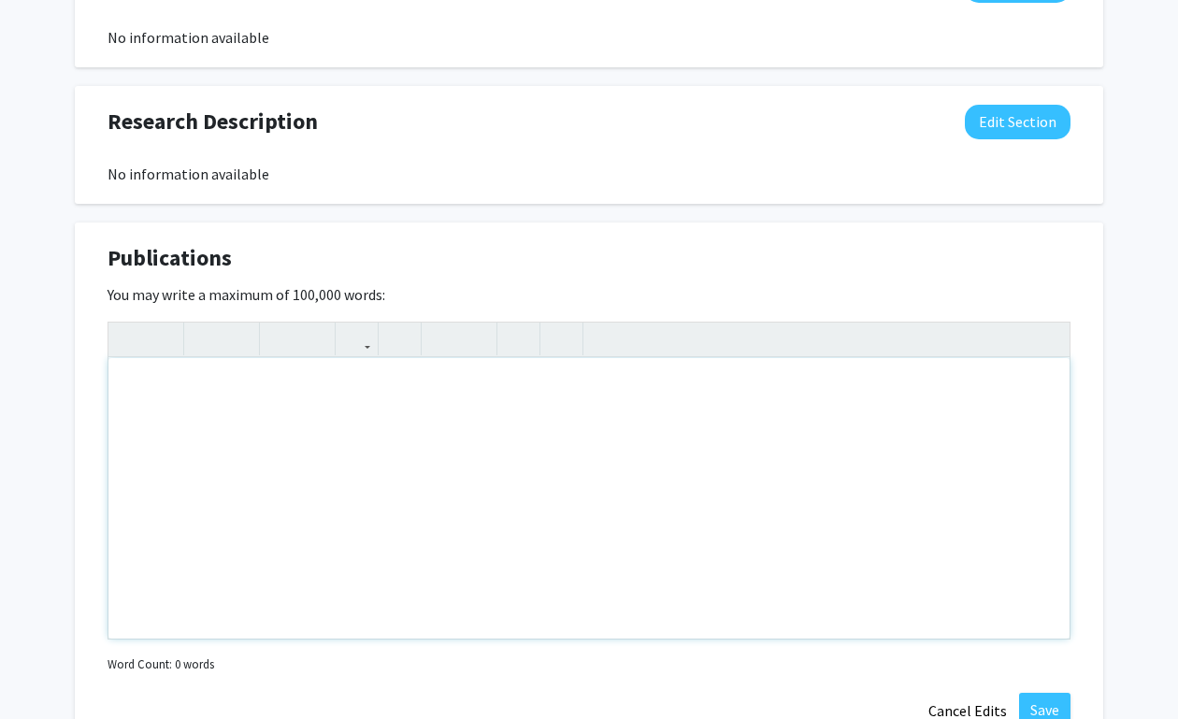
scroll to position [1172, 0]
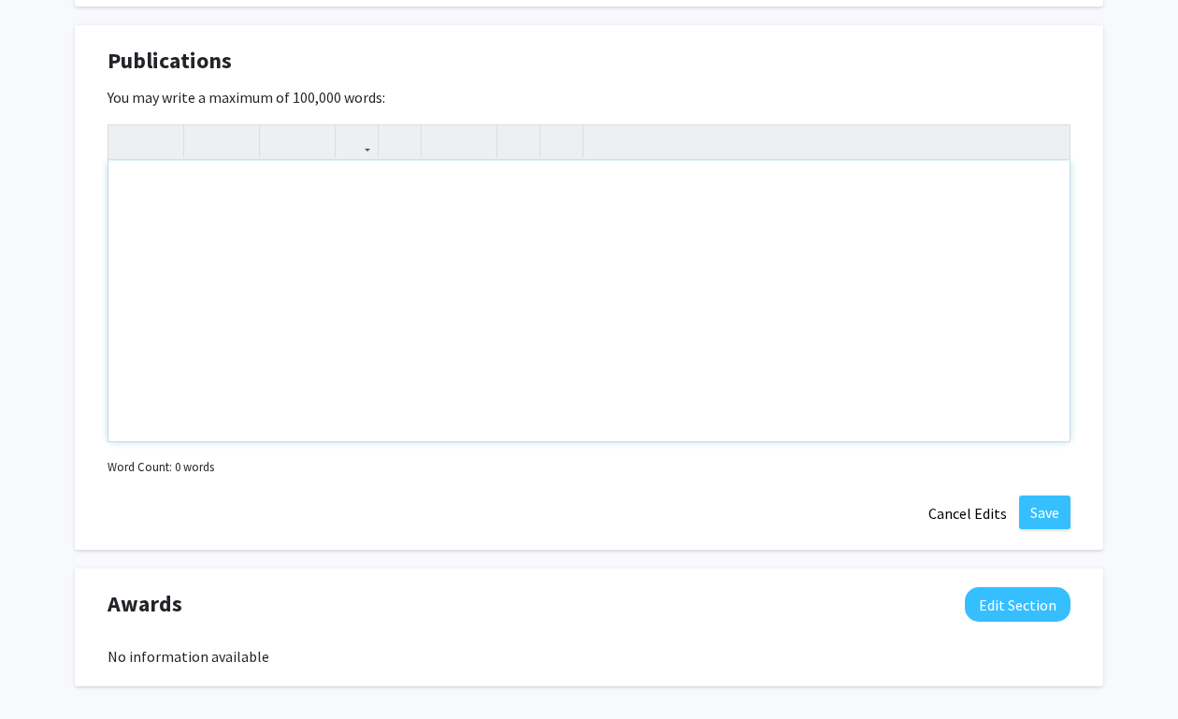
click at [325, 206] on div "Note to users with screen readers: Please deactivate our accessibility plugin f…" at bounding box center [588, 301] width 961 height 281
paste div "Note to users with screen readers: Please deactivate our accessibility plugin f…"
type textarea "<p>· Dekerlegand R, Bell A, Clancy MJ, Pletcher ER, Pollen T. Generative Artifi…"
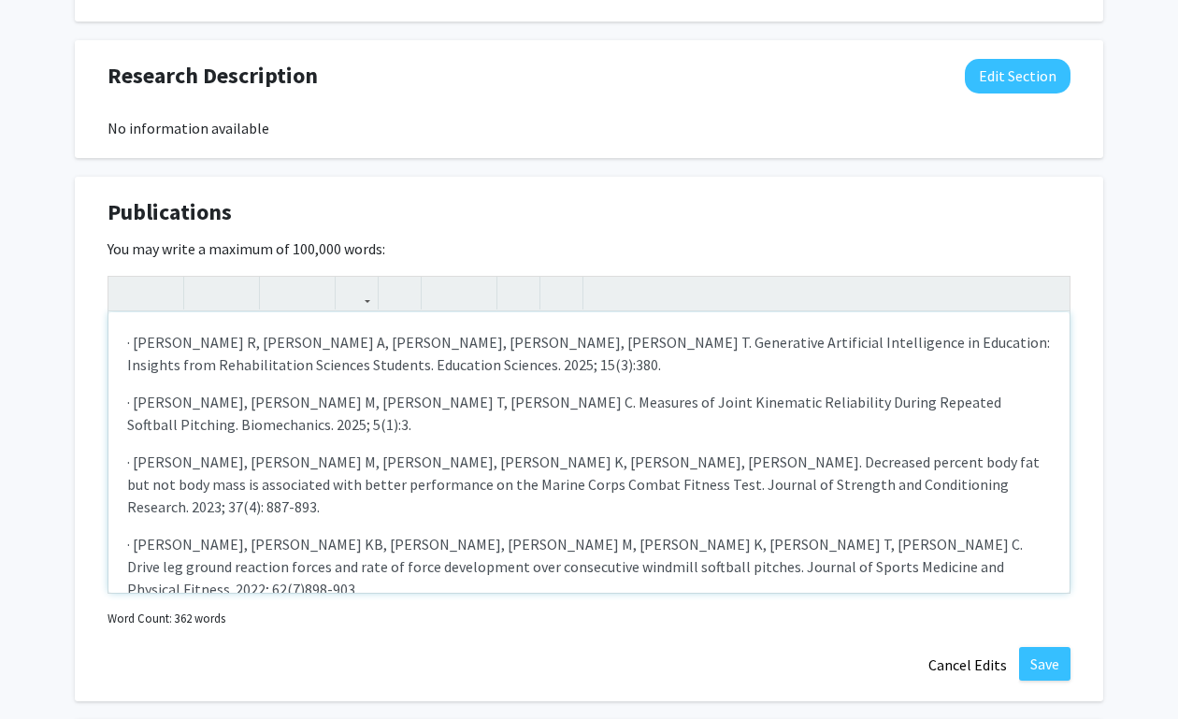
scroll to position [1050, 0]
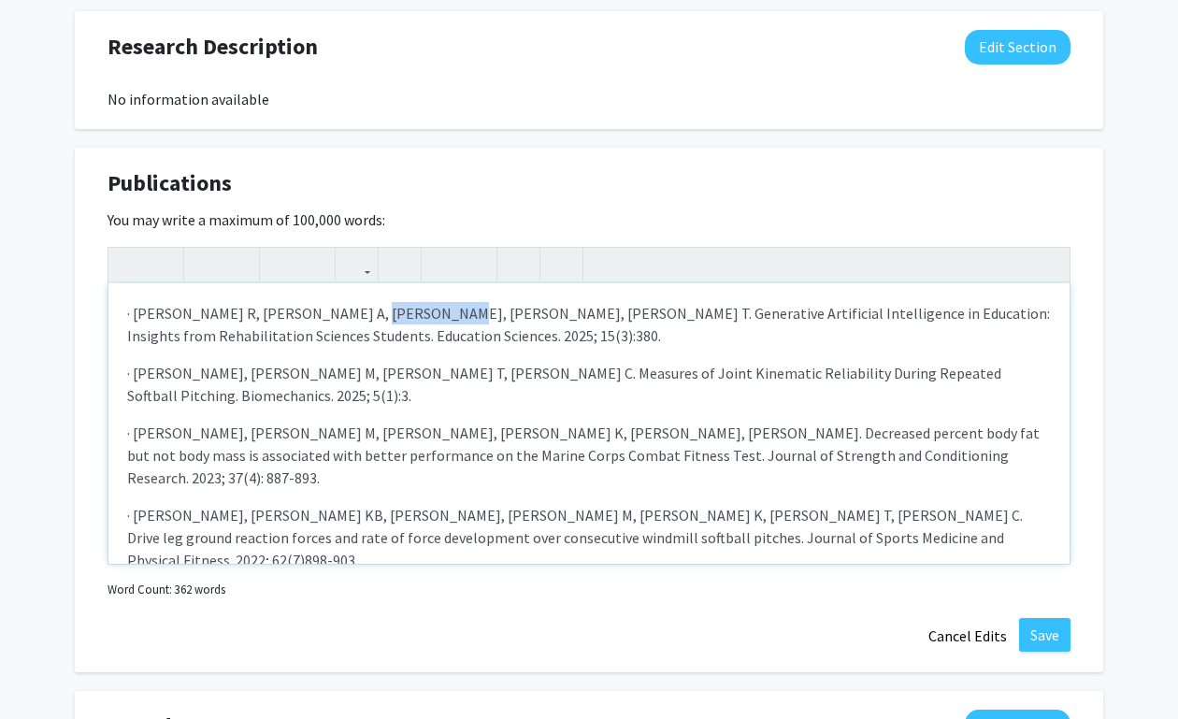
drag, startPoint x: 346, startPoint y: 309, endPoint x: 411, endPoint y: 313, distance: 65.6
click at [411, 313] on p "· Dekerlegand R, Bell A, Clancy MJ, Pletcher ER, Pollen T. Generative Artificia…" at bounding box center [589, 324] width 924 height 45
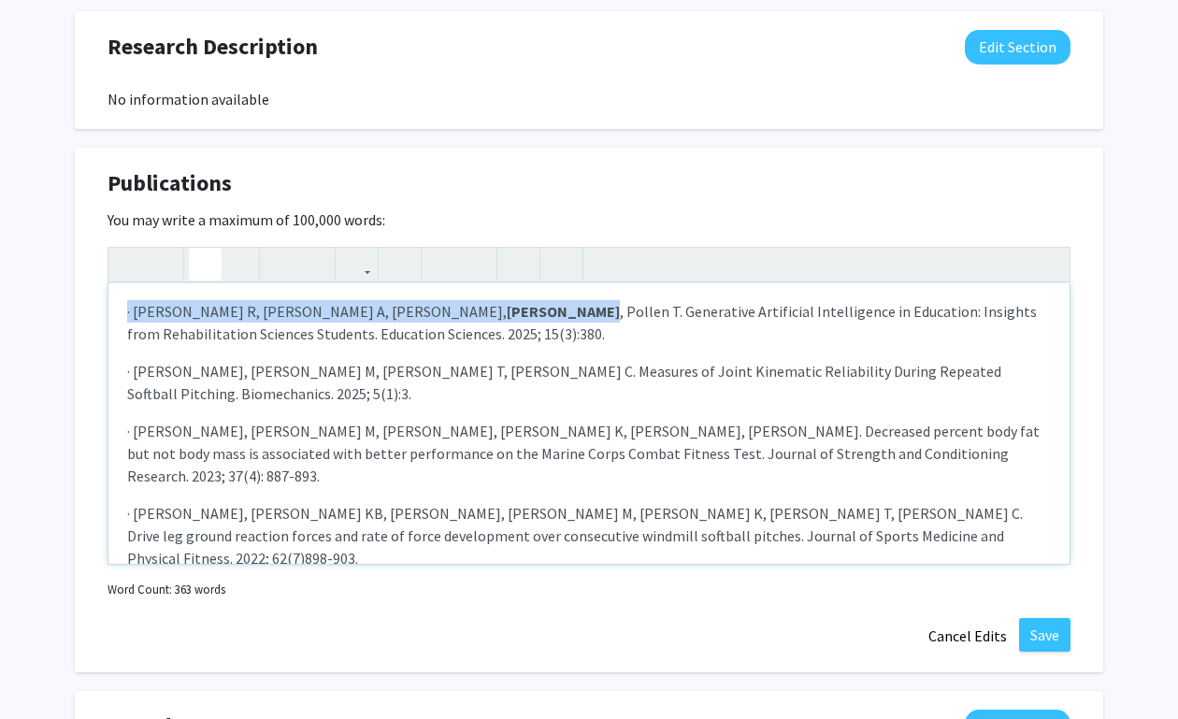
scroll to position [4, 0]
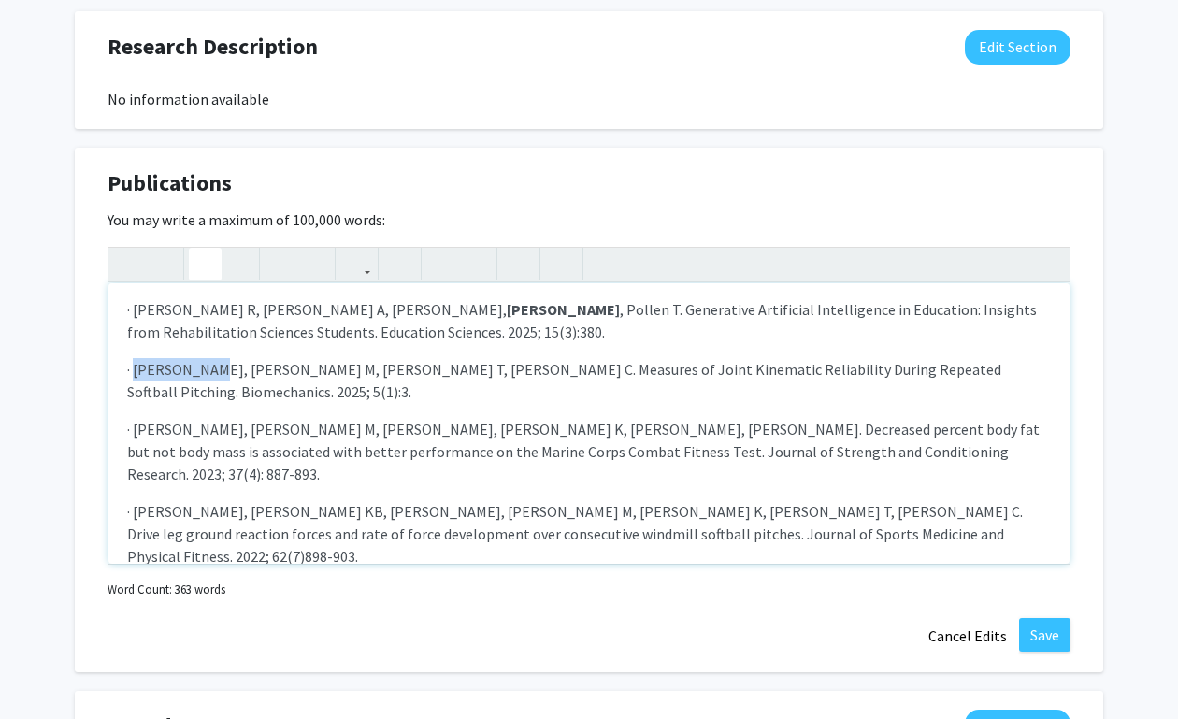
drag, startPoint x: 137, startPoint y: 367, endPoint x: 204, endPoint y: 375, distance: 66.9
click at [204, 375] on p "· Pletcher ER, Lovalekar M, Nagai T, Connaboy C. Measures of Joint Kinematic Re…" at bounding box center [589, 380] width 924 height 45
drag, startPoint x: 206, startPoint y: 426, endPoint x: 133, endPoint y: 428, distance: 73.0
click at [133, 428] on p "· Pletcher ER, Lovalekar M, Coleman LC, Beals K, Nindl BC, Allison KF. Decrease…" at bounding box center [589, 451] width 924 height 67
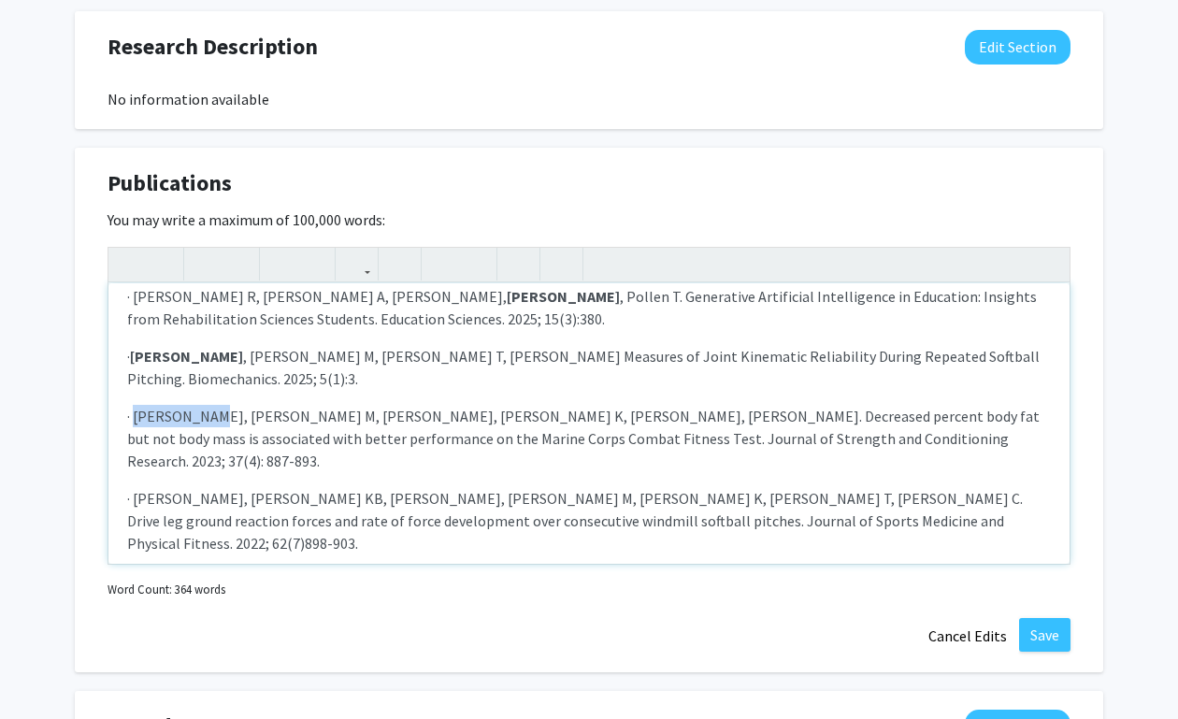
scroll to position [0, 0]
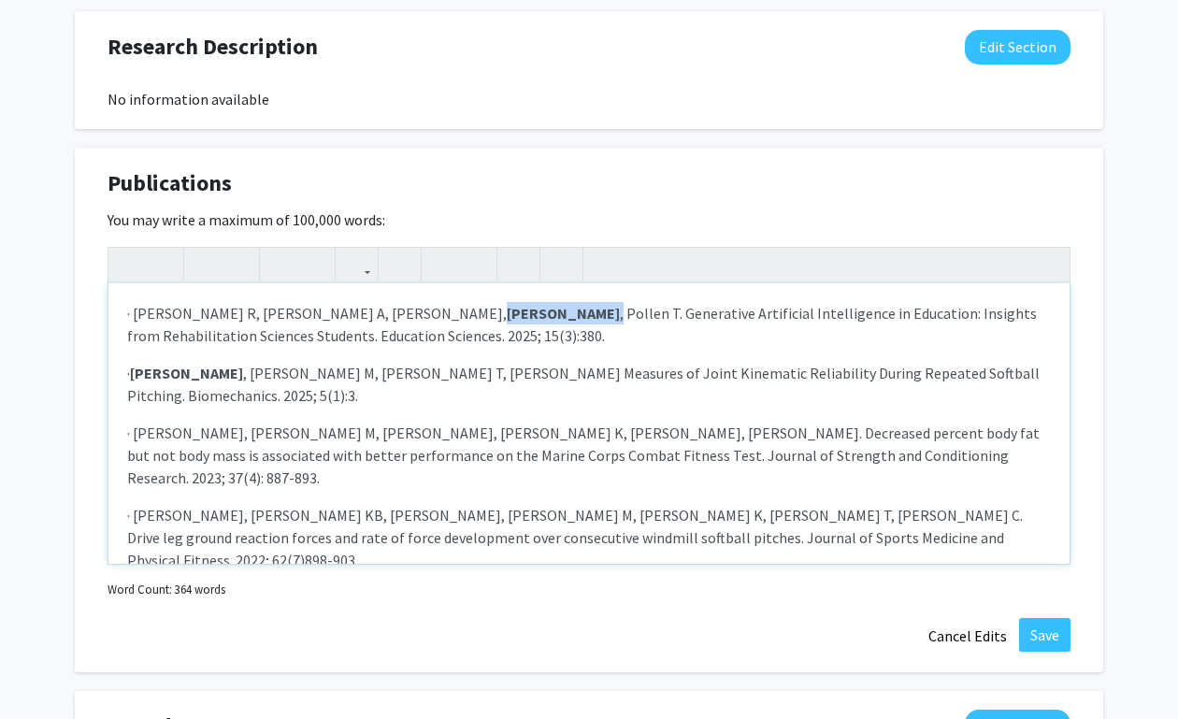
drag, startPoint x: 344, startPoint y: 313, endPoint x: 420, endPoint y: 313, distance: 75.7
click at [420, 313] on p "· Dekerlegand R, Bell A, Clancy MJ, Pletcher ER , Pollen T. Generative Artifici…" at bounding box center [589, 324] width 924 height 45
drag, startPoint x: 212, startPoint y: 373, endPoint x: 137, endPoint y: 370, distance: 75.8
click at [137, 370] on p "· Pletcher ER , Lovalekar M, Nagai T, Connaboy C. Measures of Joint Kinematic R…" at bounding box center [589, 384] width 924 height 45
type textarea "<p>· Dekerlegand R, Bell A, Clancy MJ, Pletcher ER, Pollen T. Generative Artifi…"
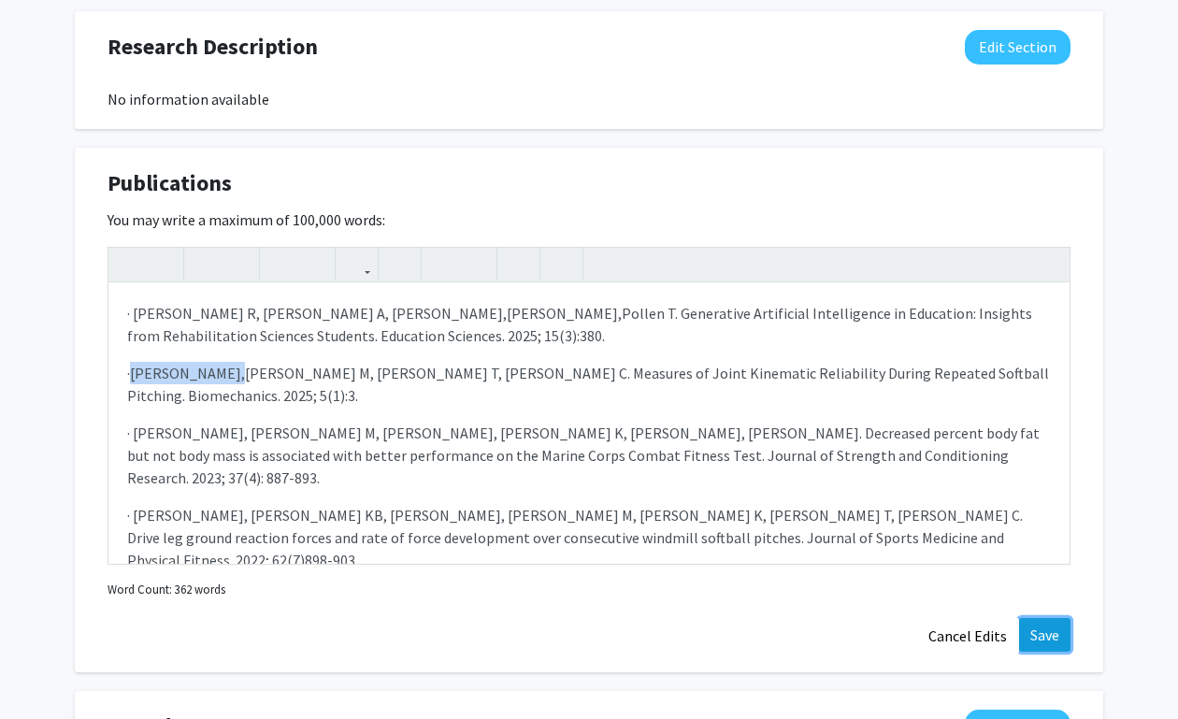
click at [1037, 632] on button "Save" at bounding box center [1044, 635] width 51 height 34
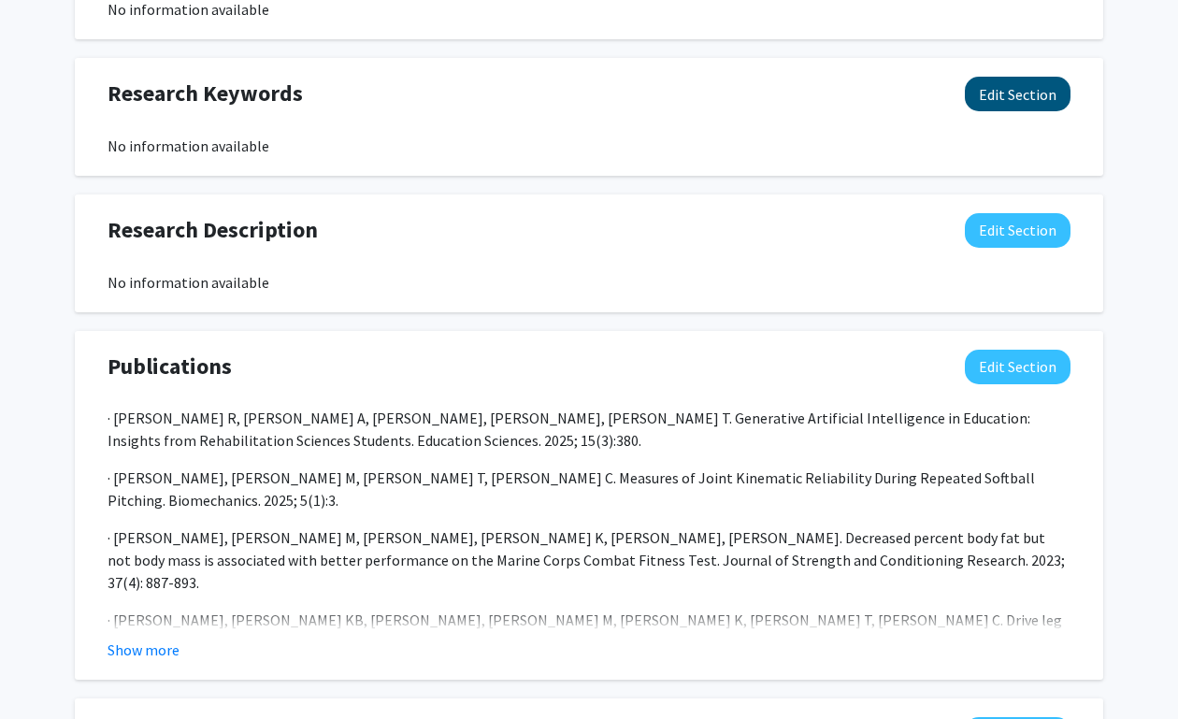
scroll to position [827, 0]
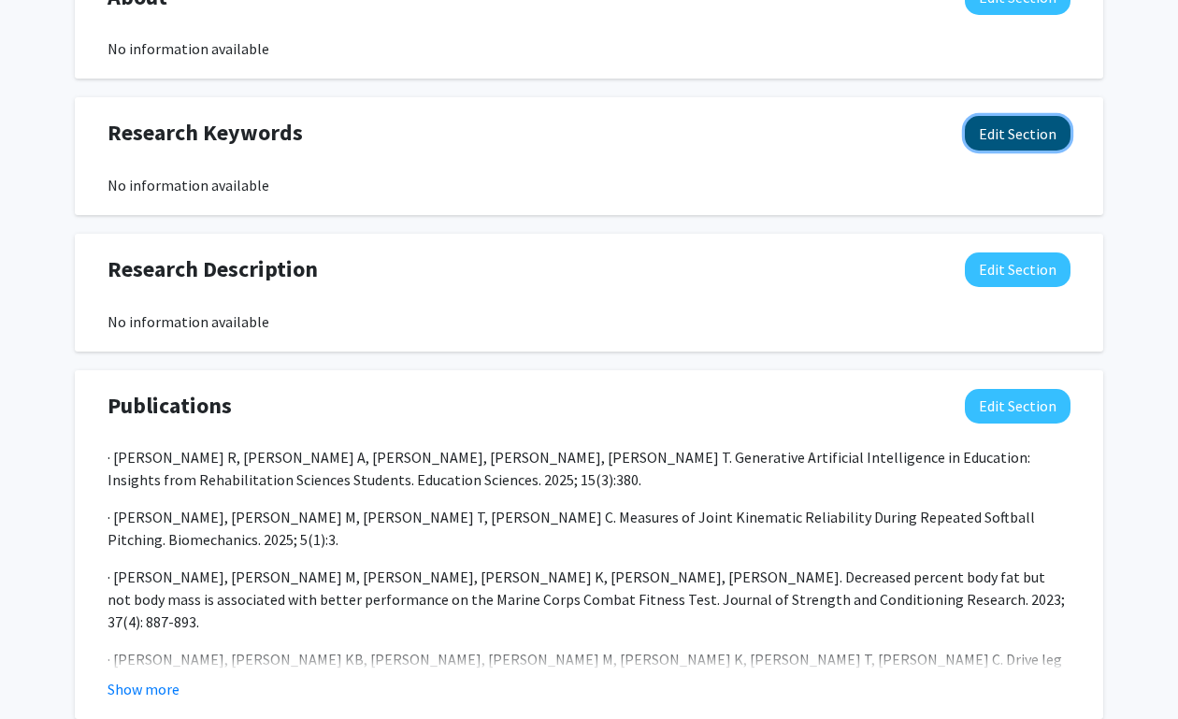
click at [1026, 134] on button "Edit Section" at bounding box center [1018, 133] width 106 height 35
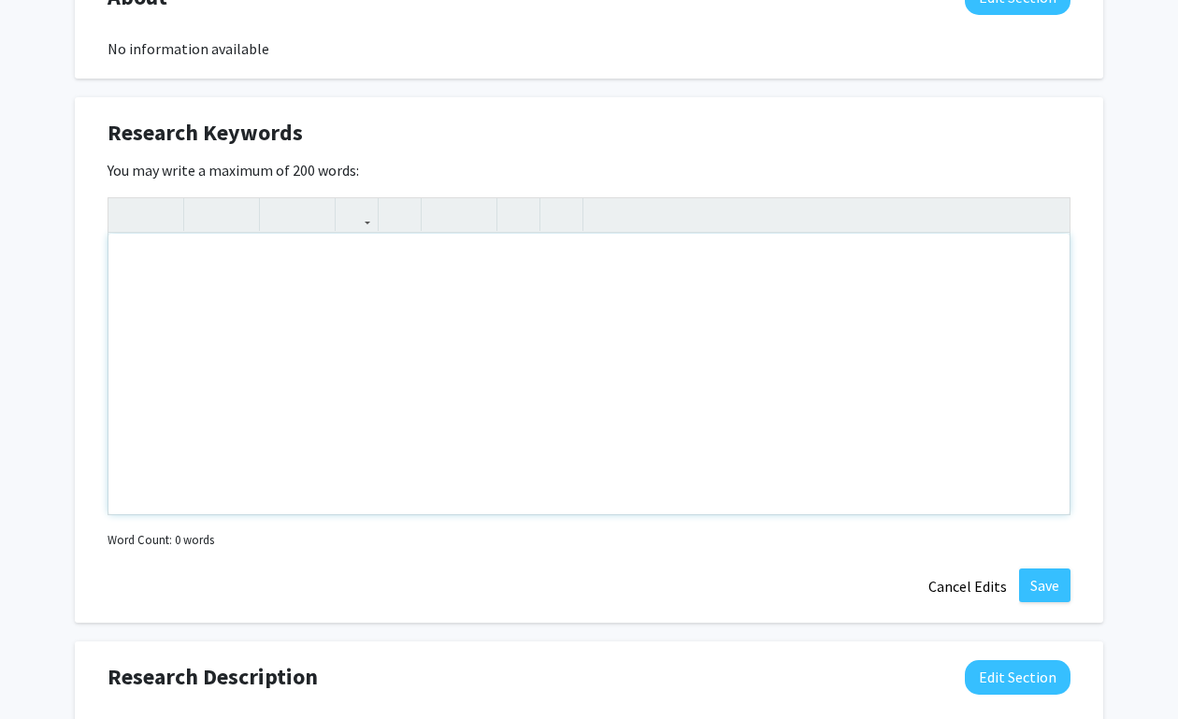
click at [292, 264] on div "Note to users with screen readers: Please deactivate our accessibility plugin f…" at bounding box center [588, 374] width 961 height 281
drag, startPoint x: 273, startPoint y: 275, endPoint x: 224, endPoint y: 269, distance: 48.9
click at [224, 269] on div "female athlete, gen" at bounding box center [588, 374] width 961 height 281
click at [126, 264] on div "female athlete," at bounding box center [588, 374] width 961 height 281
click at [484, 263] on div "generative artificial intelligence (AI), female athlete," at bounding box center [588, 374] width 961 height 281
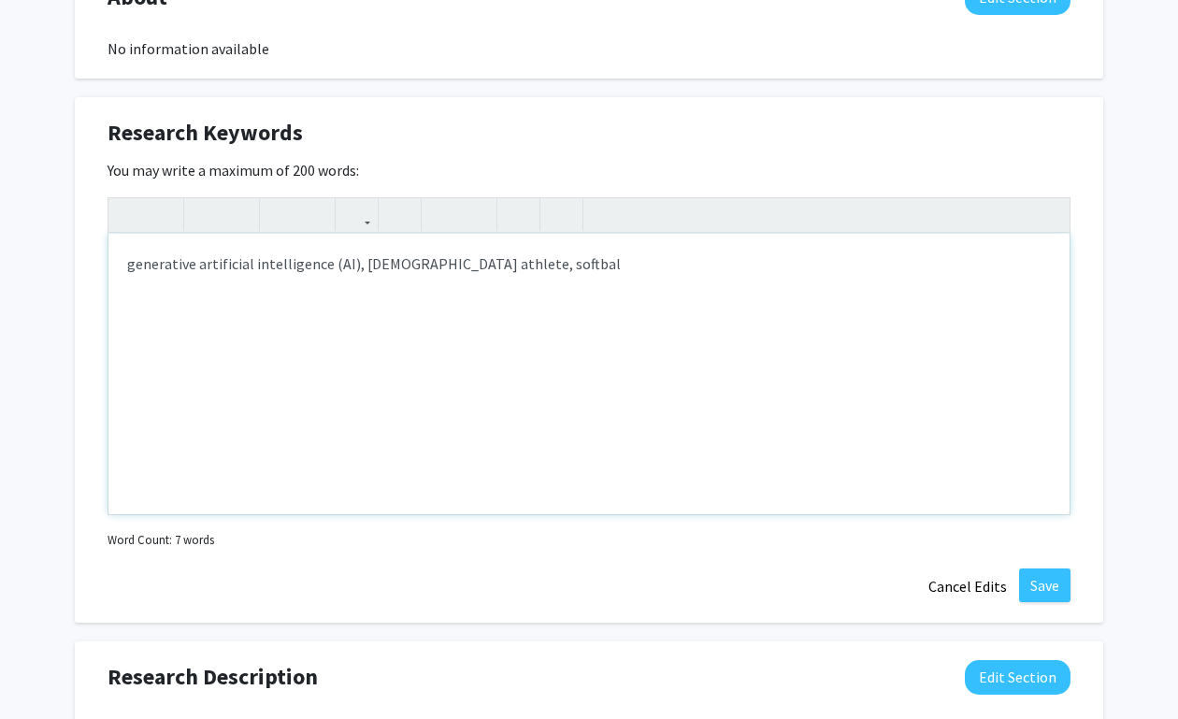
type textarea "generative artificial intelligence (AI), female athlete, softball&nbsp;"
click at [1028, 578] on button "Save" at bounding box center [1044, 585] width 51 height 34
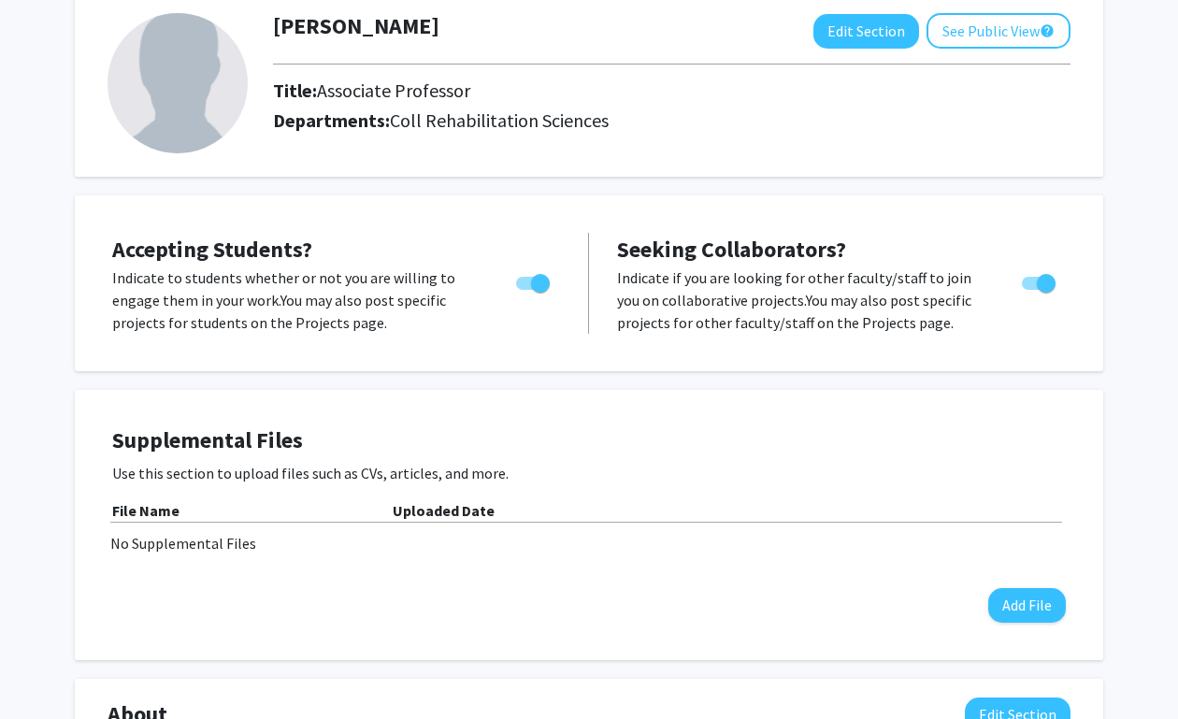
scroll to position [0, 0]
